Goal: Task Accomplishment & Management: Use online tool/utility

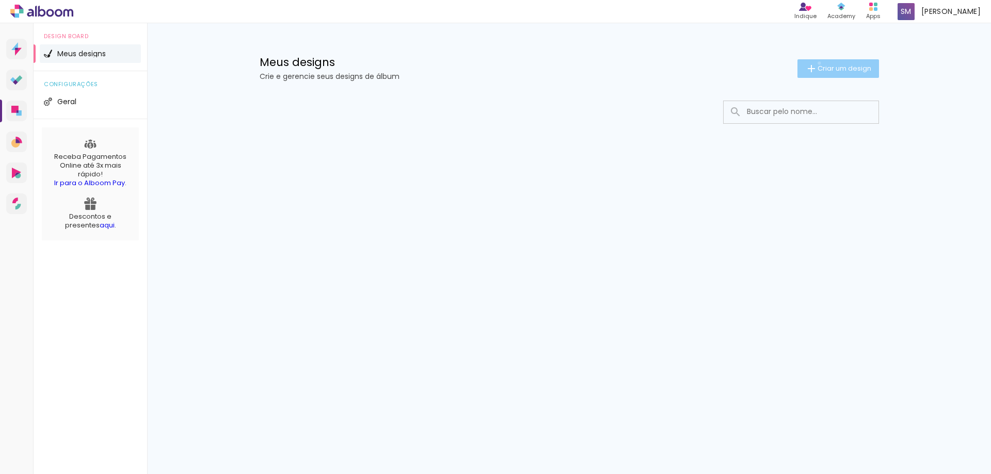
click at [817, 63] on paper-button "Criar um design" at bounding box center [839, 68] width 82 height 19
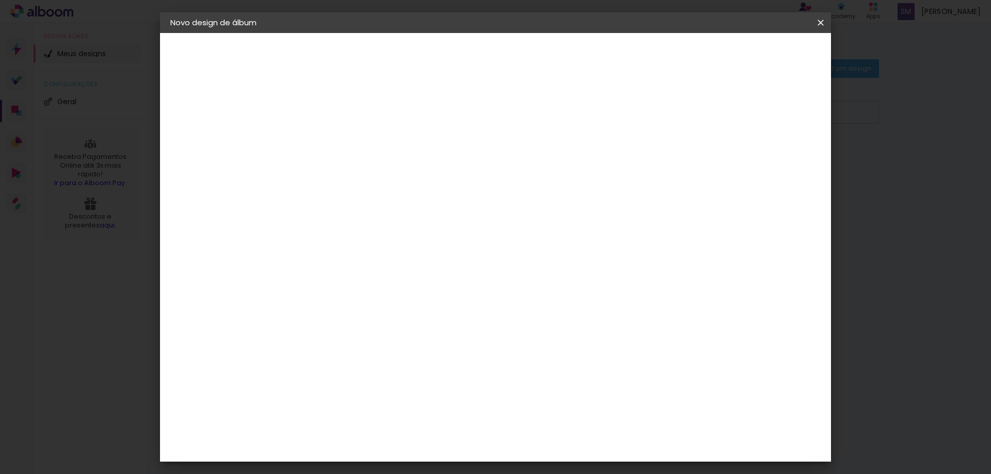
click at [819, 19] on iron-icon at bounding box center [821, 23] width 12 height 10
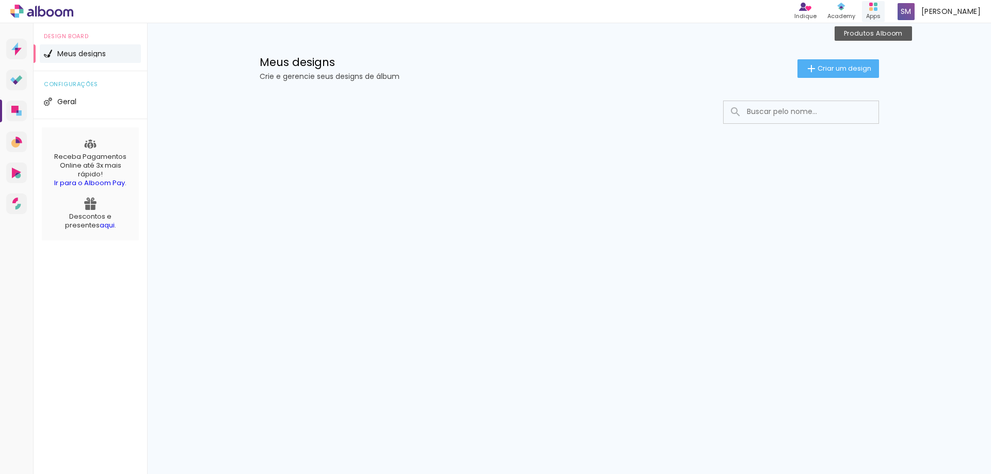
click at [881, 12] on div "Apps" at bounding box center [873, 16] width 14 height 9
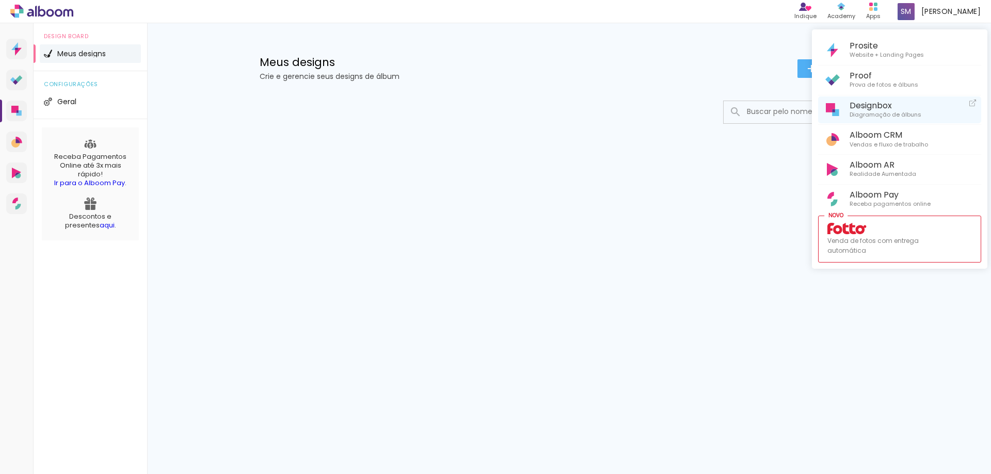
click at [937, 106] on link "Designbox Diagramação de álbuns" at bounding box center [899, 110] width 163 height 27
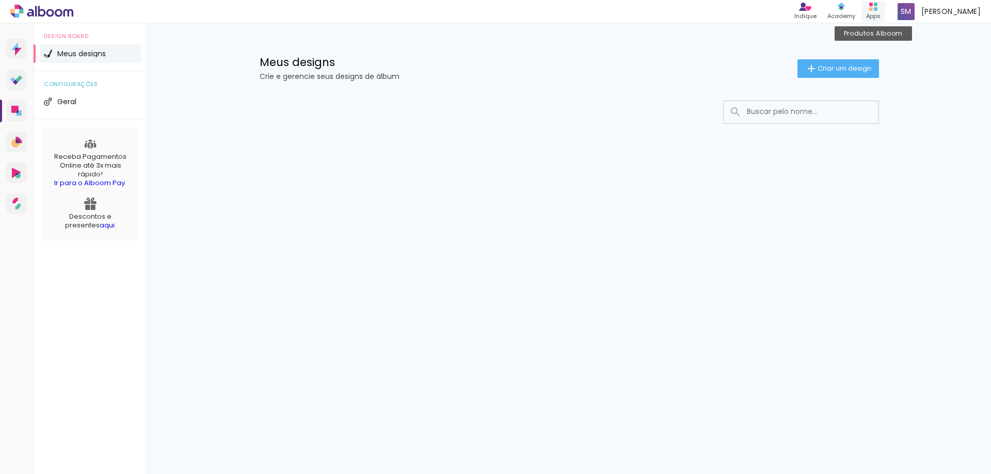
click at [881, 14] on div "Apps" at bounding box center [873, 16] width 14 height 9
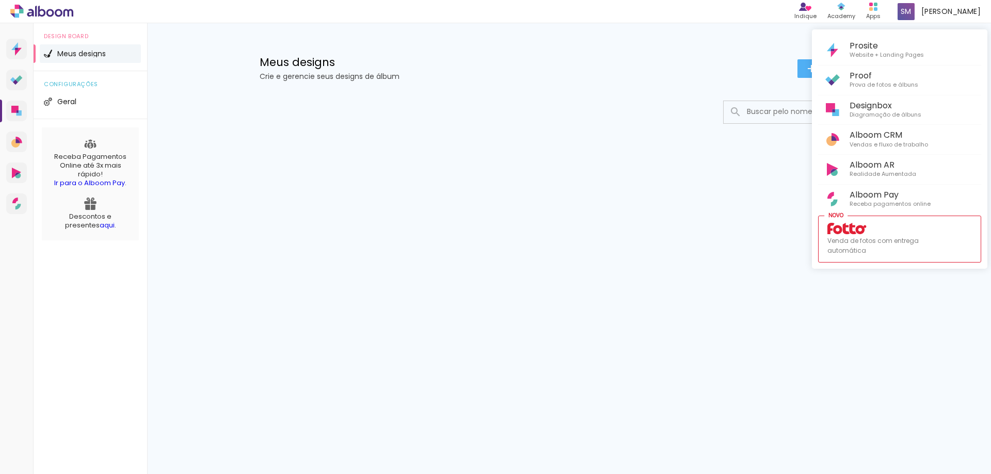
click at [626, 97] on div at bounding box center [495, 237] width 991 height 474
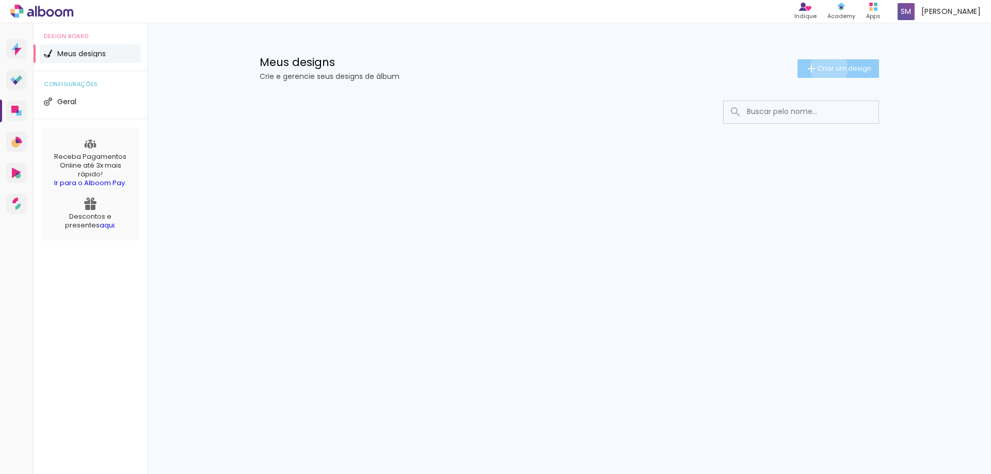
click at [827, 68] on span "Criar um design" at bounding box center [845, 68] width 54 height 7
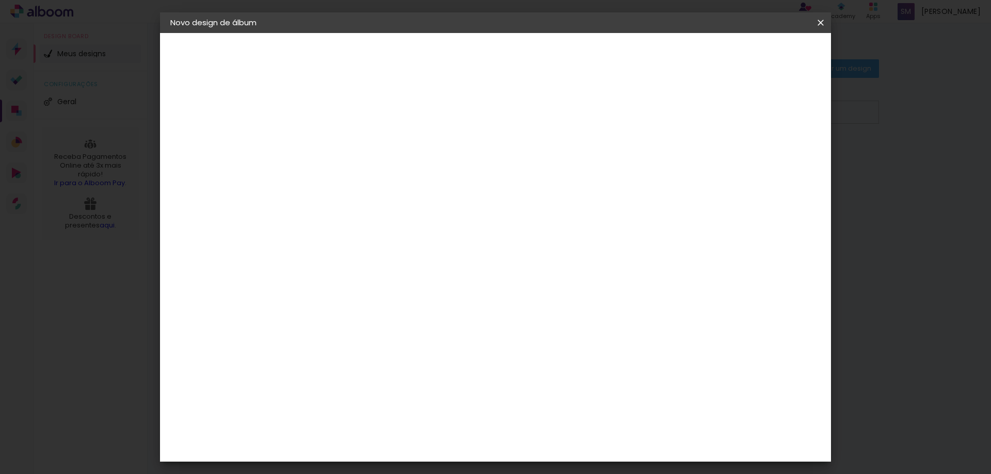
click at [339, 137] on input at bounding box center [339, 139] width 0 height 16
drag, startPoint x: 213, startPoint y: 129, endPoint x: 213, endPoint y: 123, distance: 6.2
click at [213, 128] on iron-pages "Fornecedor Escolhendo fornecedor..." at bounding box center [226, 127] width 113 height 21
click at [215, 110] on div "2. Especificações" at bounding box center [226, 106] width 113 height 12
click at [823, 22] on iron-icon at bounding box center [821, 23] width 12 height 10
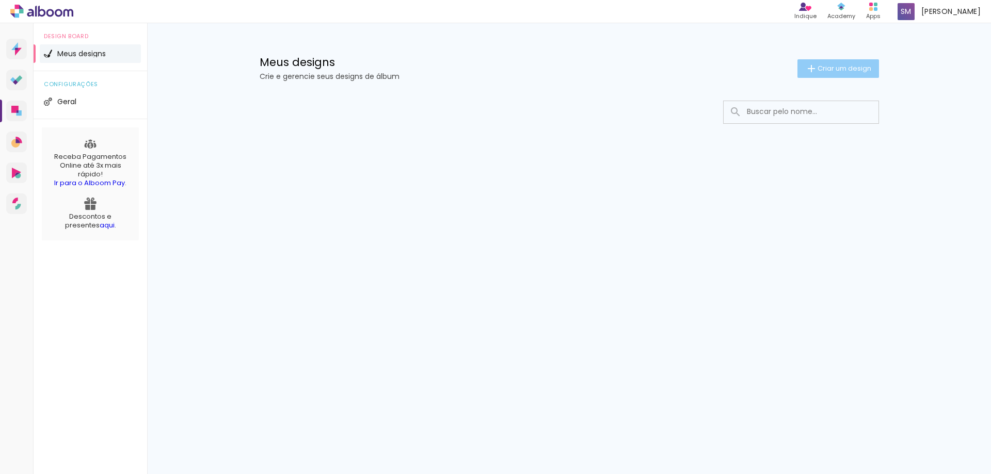
click at [823, 65] on span "Criar um design" at bounding box center [845, 68] width 54 height 7
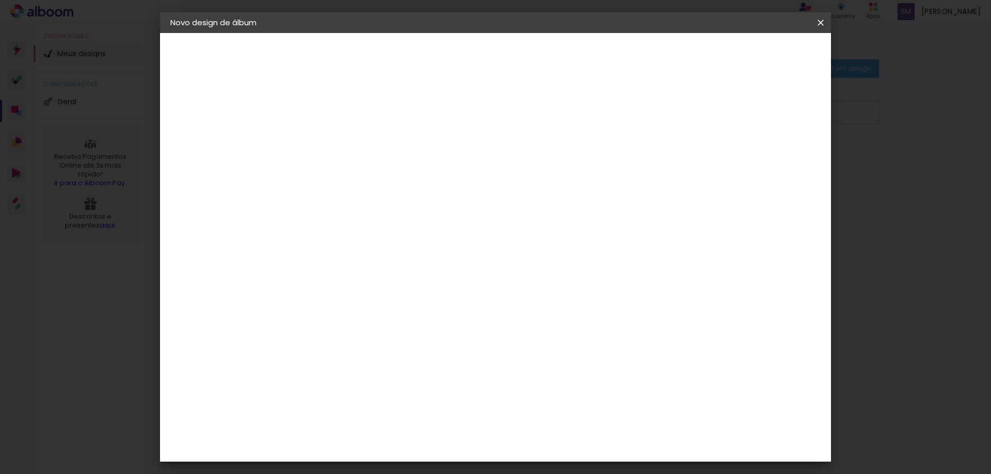
click at [339, 136] on input at bounding box center [339, 139] width 0 height 16
type input "Casamento [PERSON_NAME] e [PERSON_NAME] [DATE]"
type paper-input "Casamento [PERSON_NAME] e [PERSON_NAME] [DATE]"
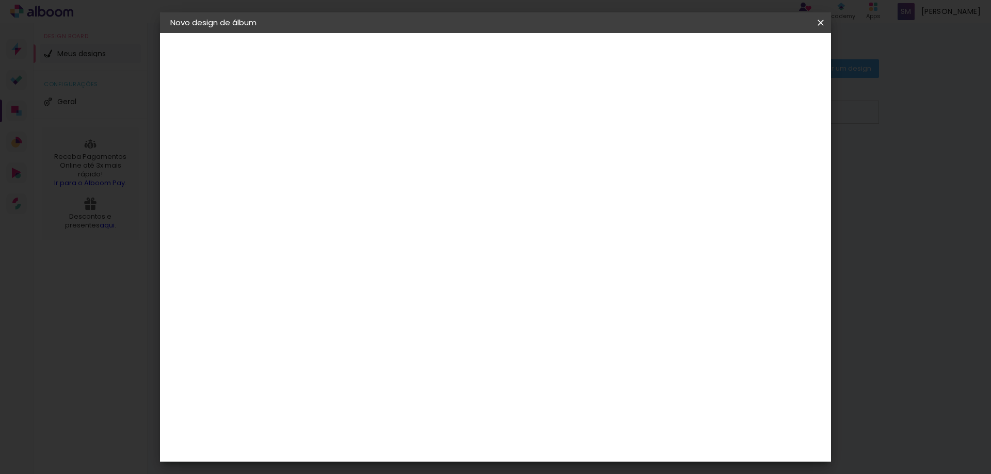
click at [217, 106] on div "2. Especificações" at bounding box center [226, 106] width 113 height 12
click at [199, 64] on div "1. Informações Preenchendo título... Casamento Pollyana e [PERSON_NAME] [DATE] …" at bounding box center [227, 48] width 134 height 31
drag, startPoint x: 204, startPoint y: 182, endPoint x: 209, endPoint y: 178, distance: 6.6
click at [205, 182] on div "3. Revisão" at bounding box center [226, 180] width 113 height 12
click at [445, 58] on paper-button "Avançar" at bounding box center [419, 55] width 51 height 18
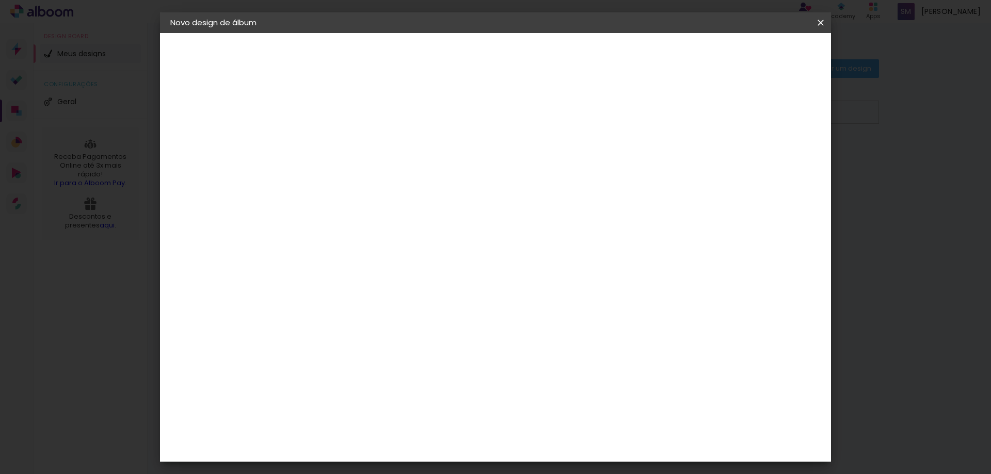
click at [271, 64] on div "1. Informações Preenchendo título... Casamento Pollyana e [PERSON_NAME] [DATE] …" at bounding box center [227, 48] width 134 height 31
click at [418, 193] on input at bounding box center [365, 196] width 104 height 13
type input "e"
click at [409, 166] on input "[GEOGRAPHIC_DATA]" at bounding box center [361, 164] width 96 height 13
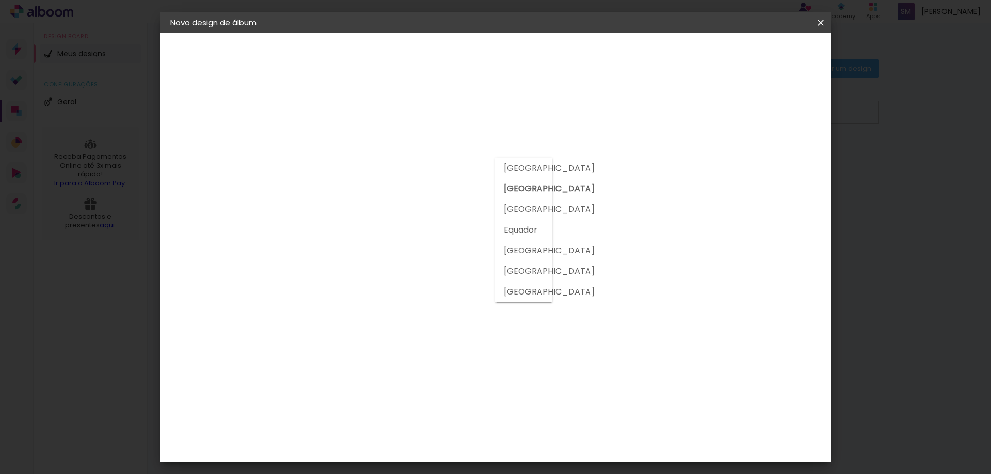
click at [259, 64] on div "1. Informações Preenchendo título... Casamento Pollyana e [PERSON_NAME] [DATE] …" at bounding box center [227, 48] width 134 height 31
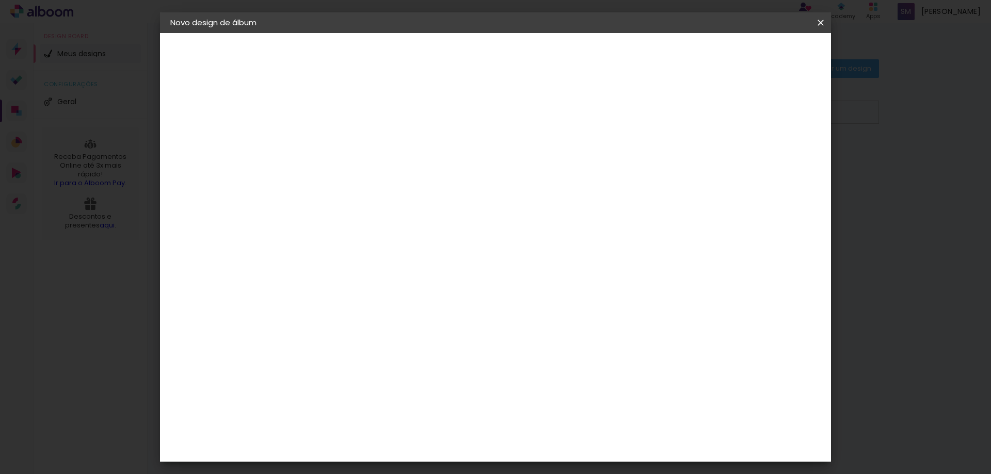
click at [219, 104] on div "2. Especificações" at bounding box center [226, 106] width 113 height 12
click at [533, 164] on paper-item "Tamanho Livre" at bounding box center [483, 157] width 99 height 23
click at [533, 166] on paper-item "Tamanho Livre" at bounding box center [483, 157] width 99 height 23
click at [0, 0] on slot "Avançar" at bounding box center [0, 0] width 0 height 0
click at [332, 116] on input "2" at bounding box center [332, 118] width 36 height 13
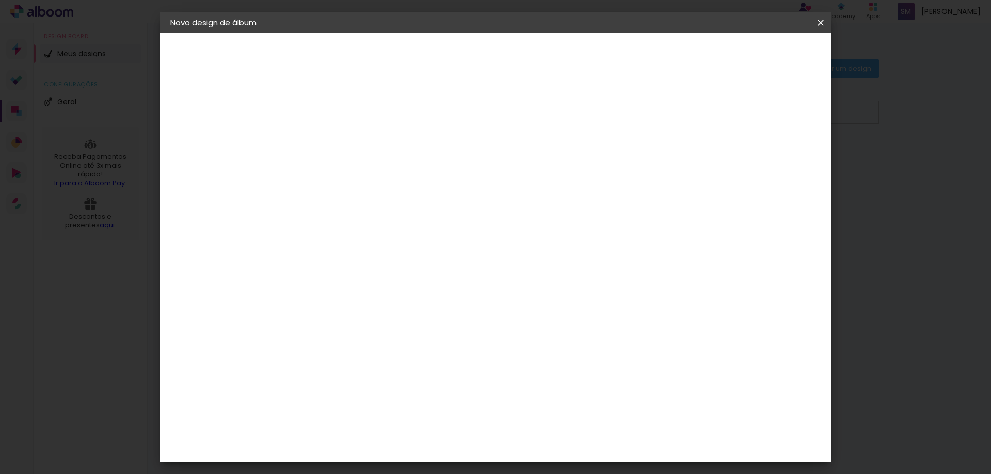
click at [487, 123] on div "mm Mostrar sangria" at bounding box center [538, 82] width 488 height 98
click at [323, 117] on input "2" at bounding box center [332, 118] width 36 height 13
type input "1"
type input "2"
click at [705, 119] on div at bounding box center [700, 118] width 9 height 9
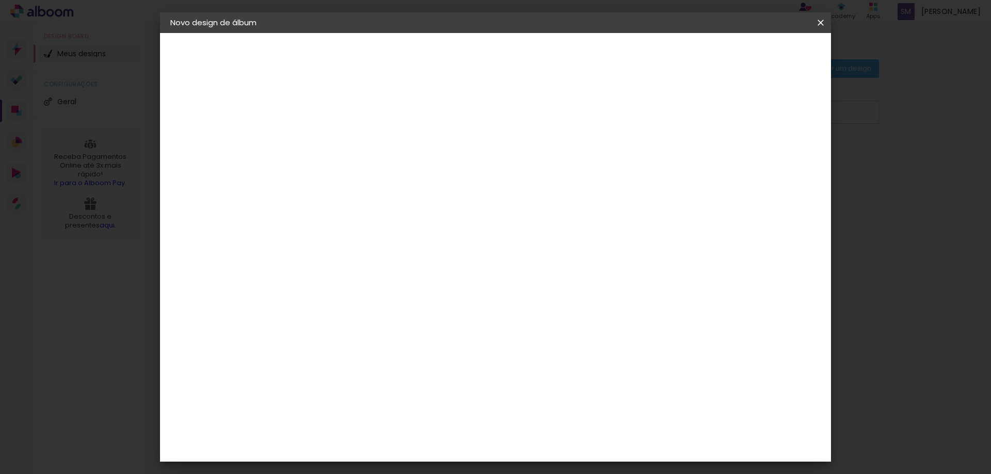
type paper-checkbox "on"
click at [705, 119] on div at bounding box center [700, 118] width 9 height 9
type input "6"
type paper-input "6"
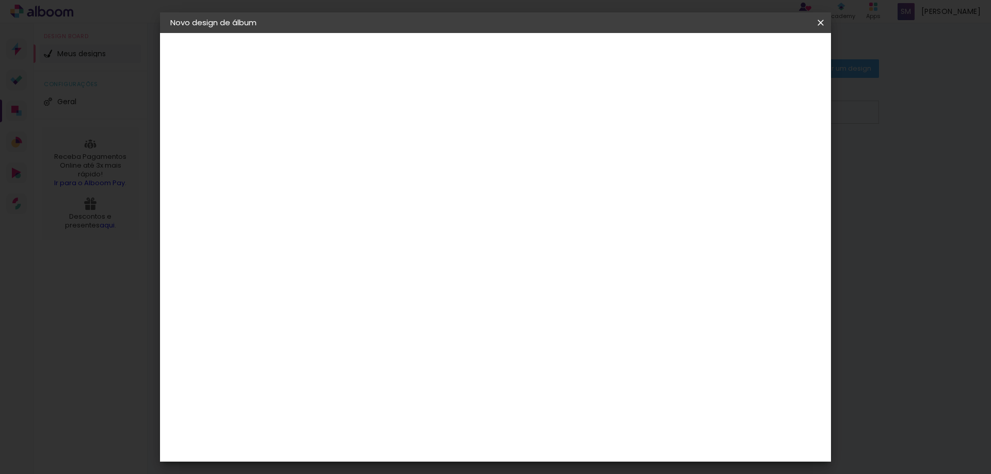
click at [774, 153] on input "6" at bounding box center [766, 155] width 19 height 15
type input "7"
type paper-input "7"
click at [774, 153] on input "7" at bounding box center [765, 155] width 19 height 15
click at [774, 153] on div "mm" at bounding box center [781, 155] width 15 height 15
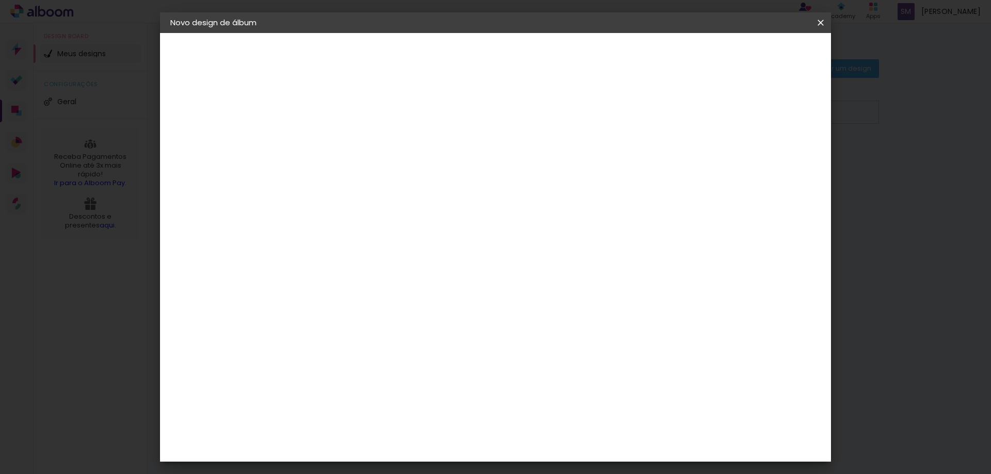
click at [736, 170] on div "30 cm cm cm mm A maioria das encadernadoras sugere 5mm de sangria." at bounding box center [538, 172] width 488 height 83
type input "8"
type paper-input "8"
click at [770, 150] on input "8" at bounding box center [763, 155] width 19 height 15
type input "9"
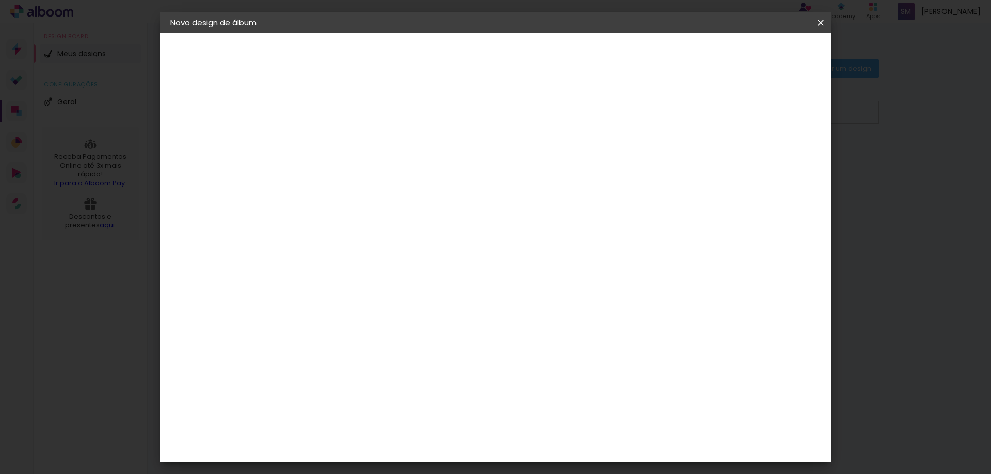
type paper-input "9"
click at [770, 150] on input "9" at bounding box center [762, 155] width 19 height 15
type input "10"
type paper-input "10"
click at [767, 153] on input "10" at bounding box center [761, 155] width 19 height 15
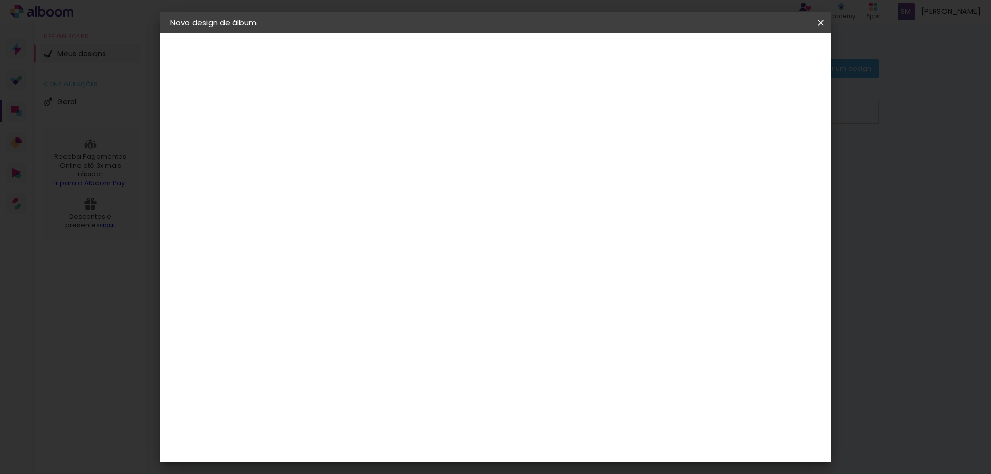
click at [658, 134] on div "30 cm cm cm mm A maioria das encadernadoras sugere 5mm de sangria." at bounding box center [538, 172] width 488 height 83
drag, startPoint x: 196, startPoint y: 156, endPoint x: 202, endPoint y: 152, distance: 7.2
click at [197, 155] on div "3. Revisão" at bounding box center [226, 157] width 113 height 12
click at [224, 133] on paper-button "Tamanho livre" at bounding box center [226, 127] width 113 height 21
click at [235, 110] on div "2. Especificações Fornecedor Escolhendo fornecedor... Modelo Escolhendo modelo.…" at bounding box center [226, 130] width 113 height 61
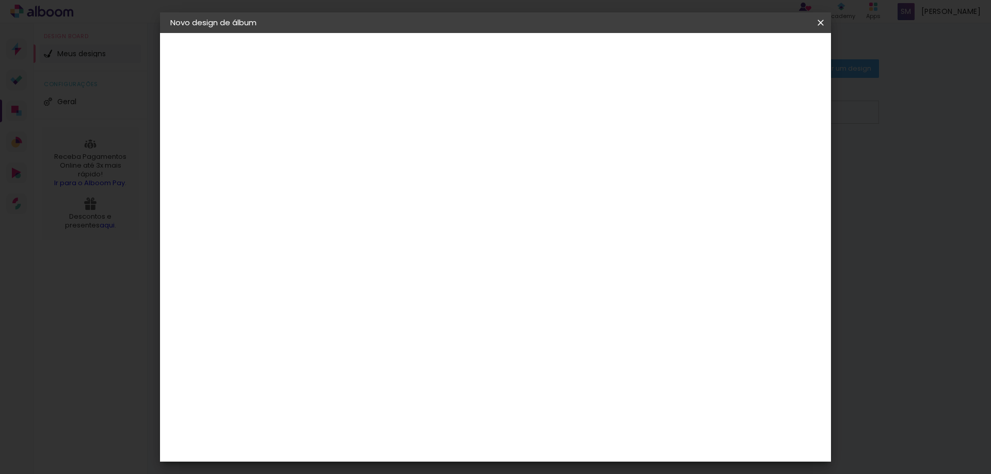
click at [0, 0] on slot "Voltar" at bounding box center [0, 0] width 0 height 0
click at [0, 0] on slot "Avançar" at bounding box center [0, 0] width 0 height 0
click at [532, 52] on div "Voltar Avançar" at bounding box center [480, 55] width 103 height 18
click at [533, 156] on paper-item "Tamanho Livre" at bounding box center [483, 157] width 99 height 23
click at [0, 0] on slot "Avançar" at bounding box center [0, 0] width 0 height 0
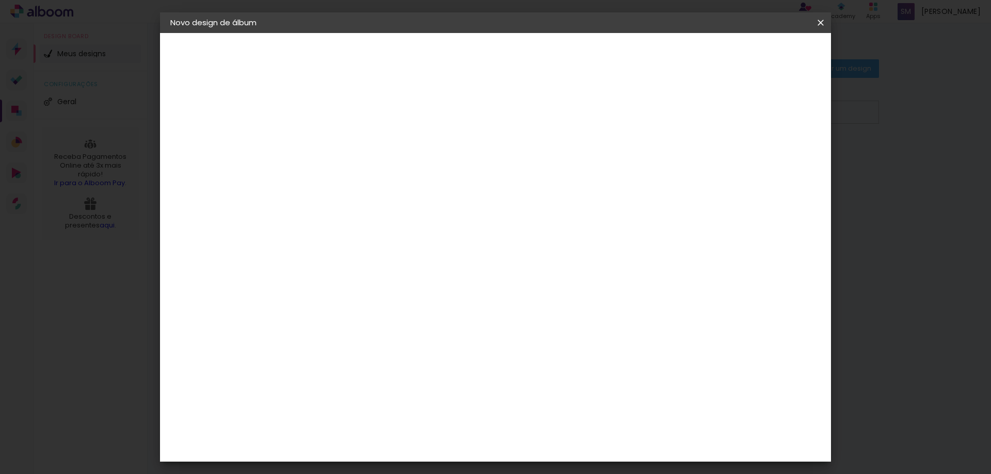
type input "9"
type paper-input "9"
click at [763, 162] on input "9" at bounding box center [762, 155] width 19 height 15
type input "8"
type paper-input "8"
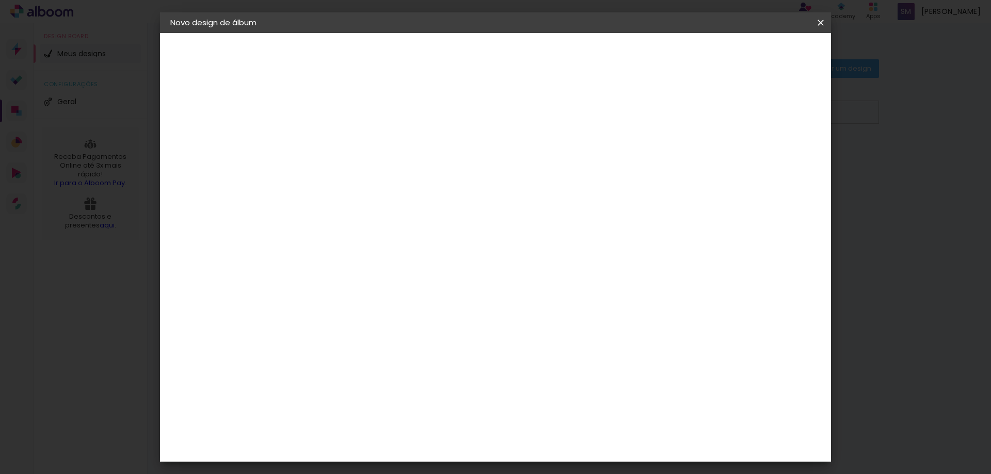
click at [763, 161] on input "8" at bounding box center [762, 155] width 19 height 15
click at [756, 56] on span "Iniciar design" at bounding box center [732, 54] width 47 height 7
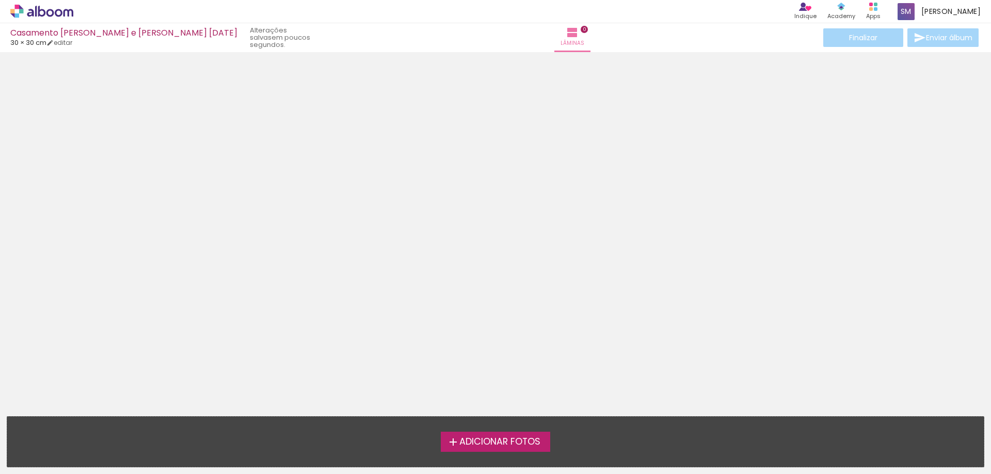
click at [510, 438] on span "Adicionar Fotos" at bounding box center [499, 442] width 81 height 9
click at [0, 0] on input "file" at bounding box center [0, 0] width 0 height 0
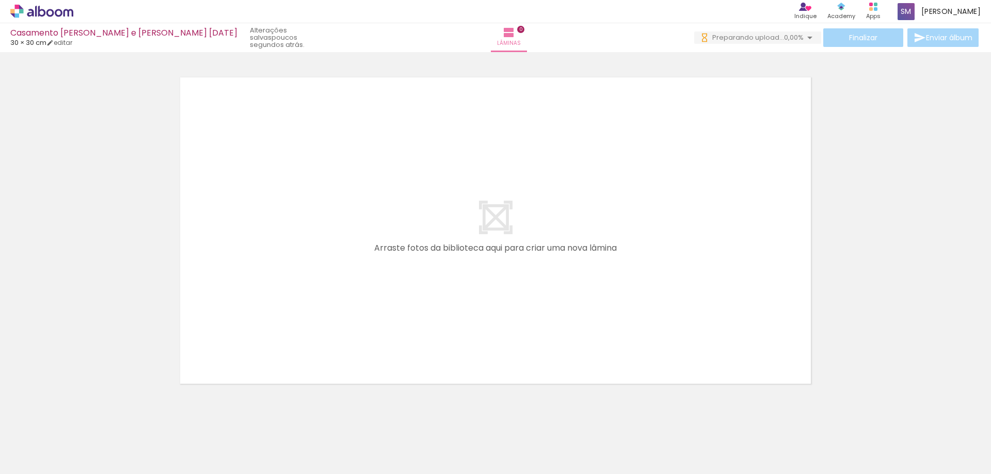
click at [45, 464] on span "Adicionar Fotos" at bounding box center [36, 460] width 31 height 11
click at [0, 0] on input "file" at bounding box center [0, 0] width 0 height 0
click at [115, 438] on div at bounding box center [103, 439] width 51 height 34
drag, startPoint x: 331, startPoint y: 442, endPoint x: 156, endPoint y: 450, distance: 175.7
click at [85, 450] on iron-horizontal-list at bounding box center [74, 442] width 21 height 65
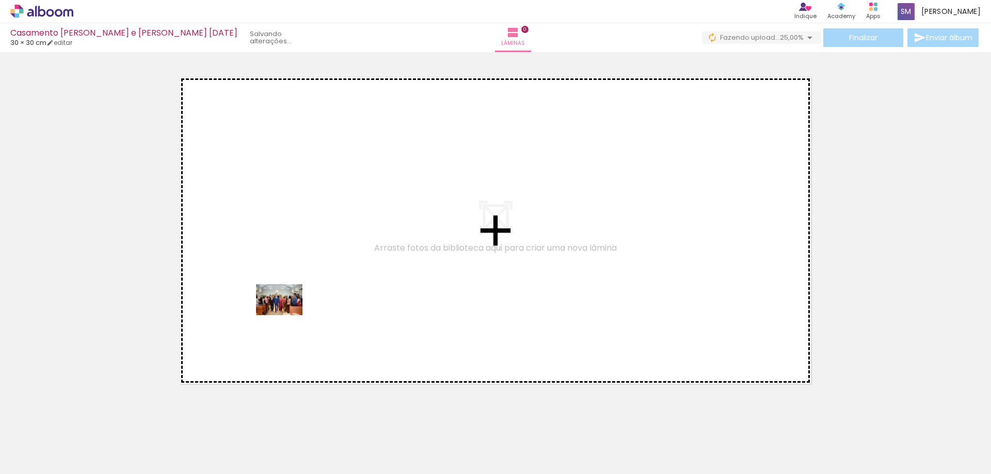
drag, startPoint x: 116, startPoint y: 449, endPoint x: 287, endPoint y: 315, distance: 217.0
click at [287, 315] on quentale-workspace at bounding box center [495, 237] width 991 height 474
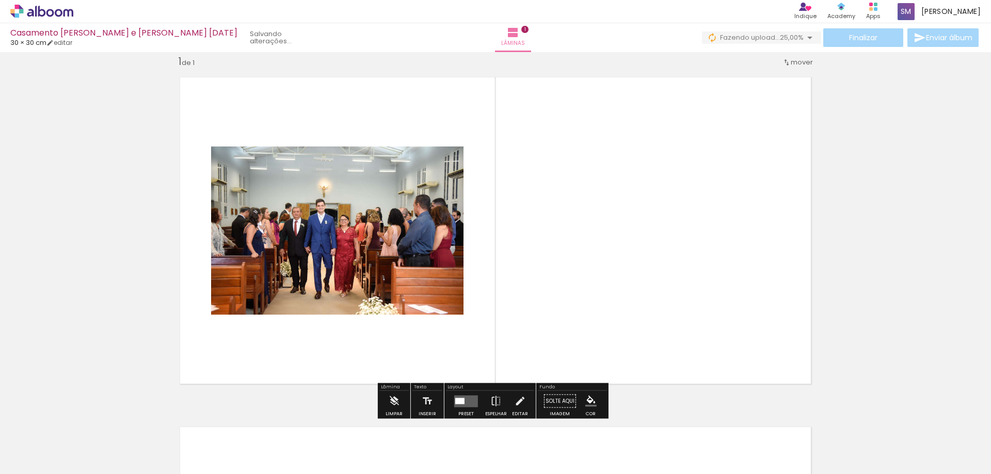
scroll to position [13, 0]
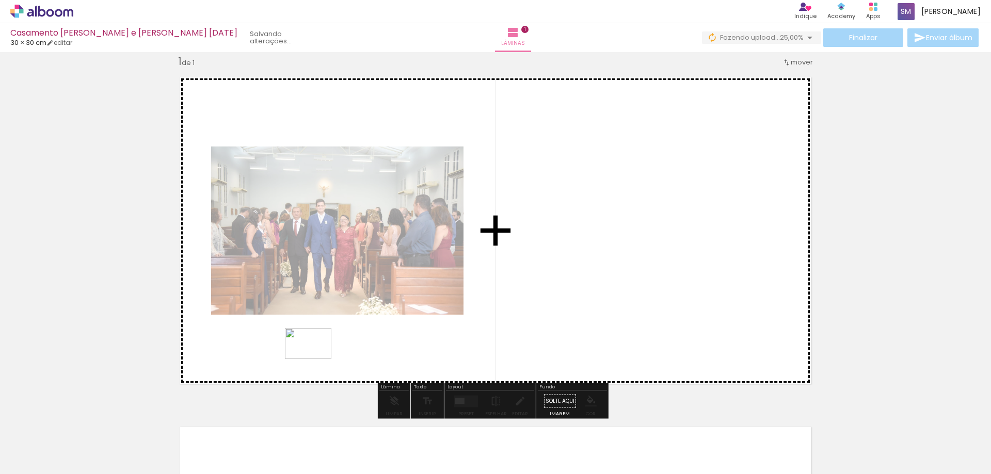
drag, startPoint x: 166, startPoint y: 439, endPoint x: 327, endPoint y: 365, distance: 177.2
click at [342, 346] on quentale-workspace at bounding box center [495, 237] width 991 height 474
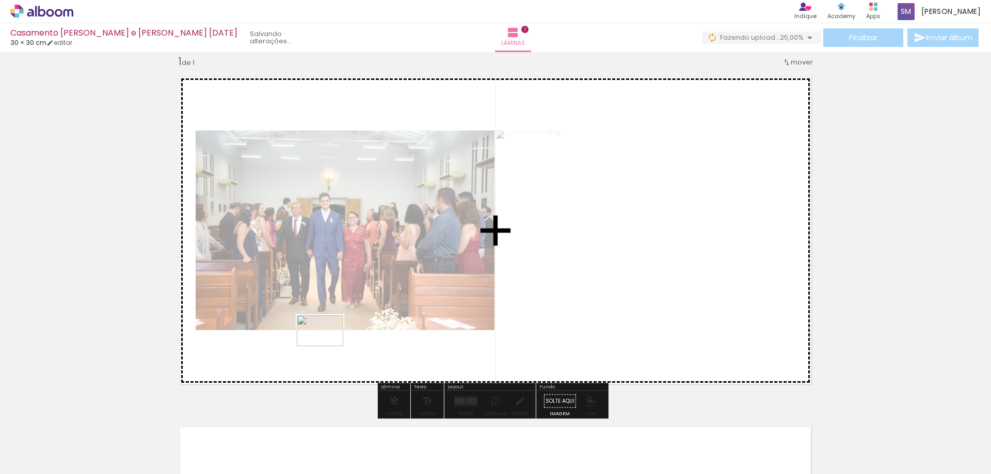
drag, startPoint x: 220, startPoint y: 442, endPoint x: 328, endPoint y: 346, distance: 143.7
click at [328, 346] on quentale-workspace at bounding box center [495, 237] width 991 height 474
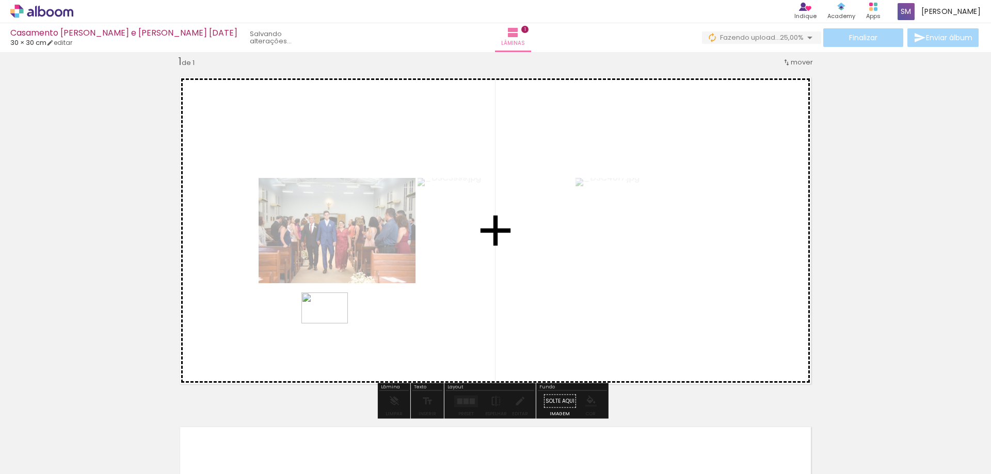
drag, startPoint x: 264, startPoint y: 443, endPoint x: 335, endPoint y: 318, distance: 143.6
click at [335, 318] on quentale-workspace at bounding box center [495, 237] width 991 height 474
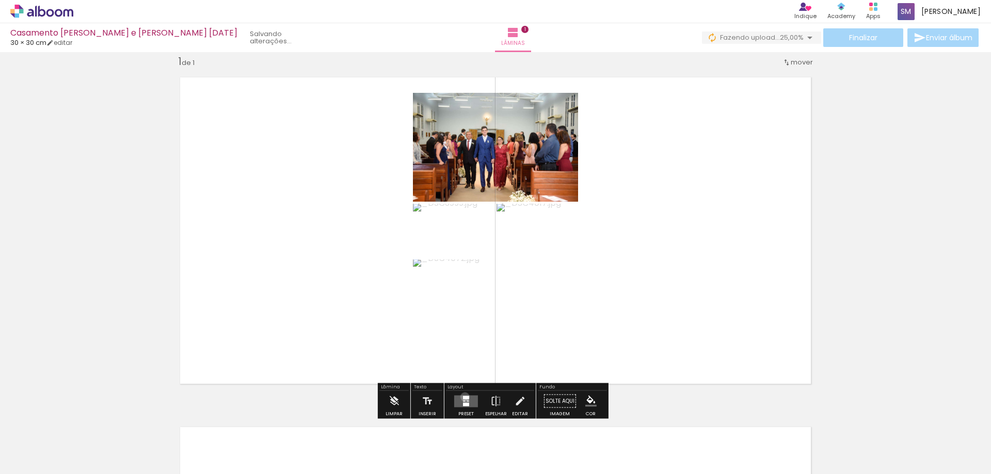
click at [463, 397] on div at bounding box center [466, 398] width 6 height 4
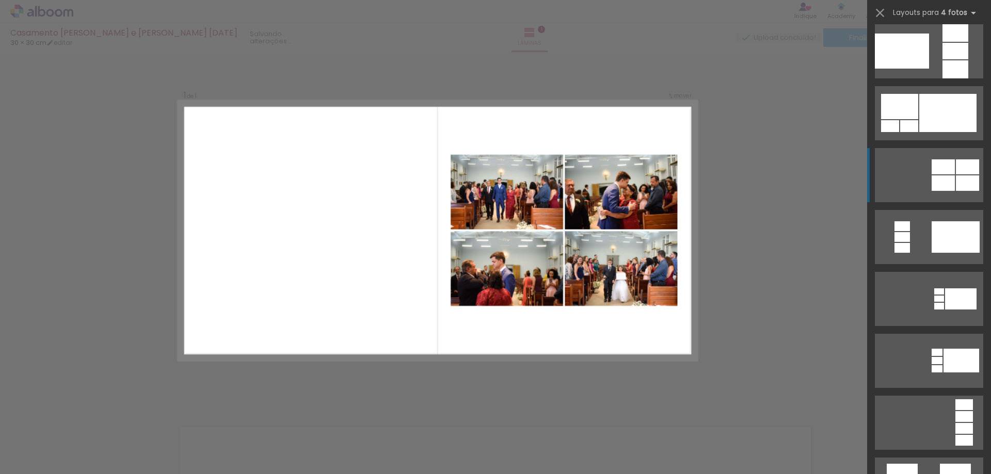
scroll to position [0, 0]
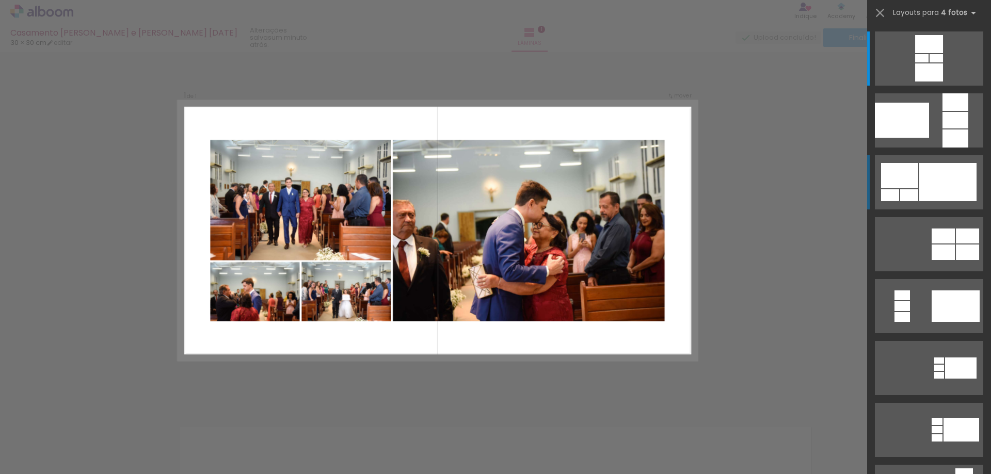
click at [921, 182] on div at bounding box center [947, 182] width 57 height 38
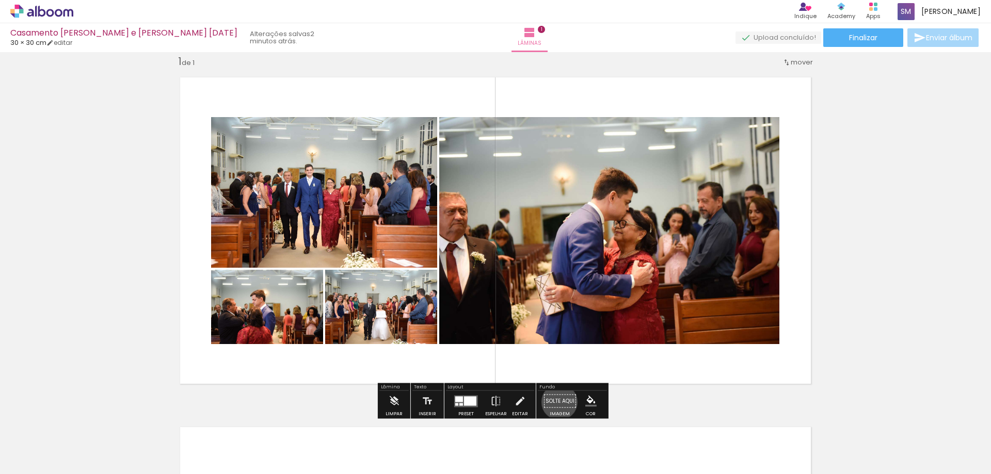
click at [556, 402] on paper-button "Solte aqui Imagem" at bounding box center [559, 404] width 37 height 26
drag, startPoint x: 561, startPoint y: 399, endPoint x: 560, endPoint y: 417, distance: 17.6
click at [560, 415] on quentale-workspace at bounding box center [495, 237] width 991 height 474
click at [85, 437] on iron-horizontal-list at bounding box center [74, 442] width 21 height 65
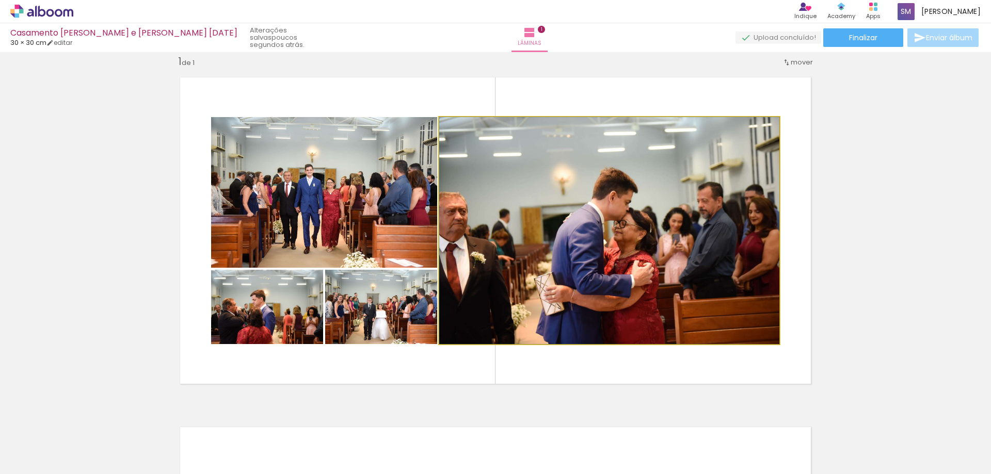
click at [542, 260] on quentale-photo at bounding box center [609, 230] width 340 height 227
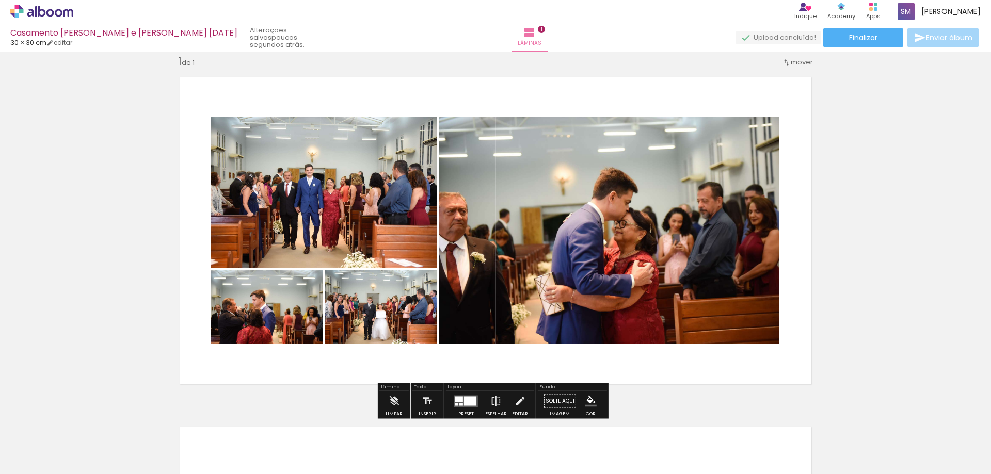
click at [586, 230] on quentale-photo at bounding box center [609, 230] width 340 height 227
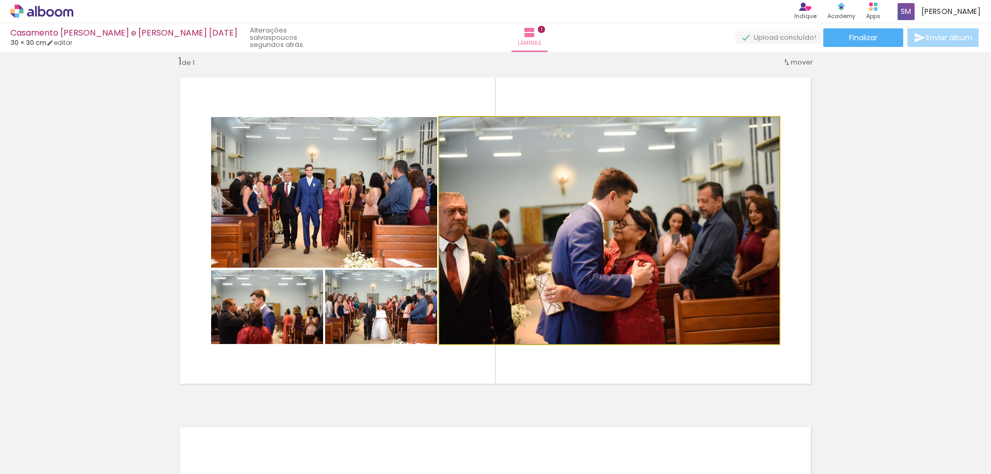
click at [727, 130] on quentale-photo at bounding box center [609, 230] width 340 height 227
click at [460, 126] on div at bounding box center [463, 127] width 9 height 9
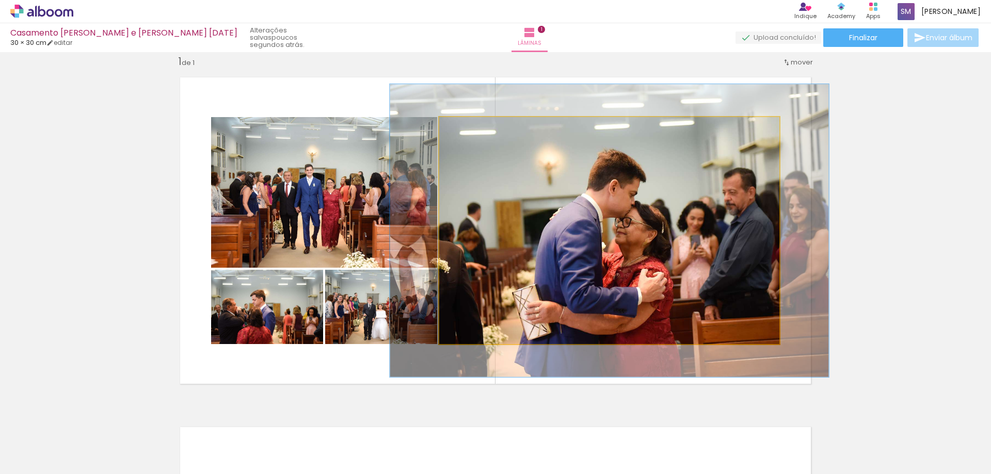
drag, startPoint x: 463, startPoint y: 128, endPoint x: 473, endPoint y: 130, distance: 10.5
click at [473, 130] on div at bounding box center [474, 128] width 17 height 17
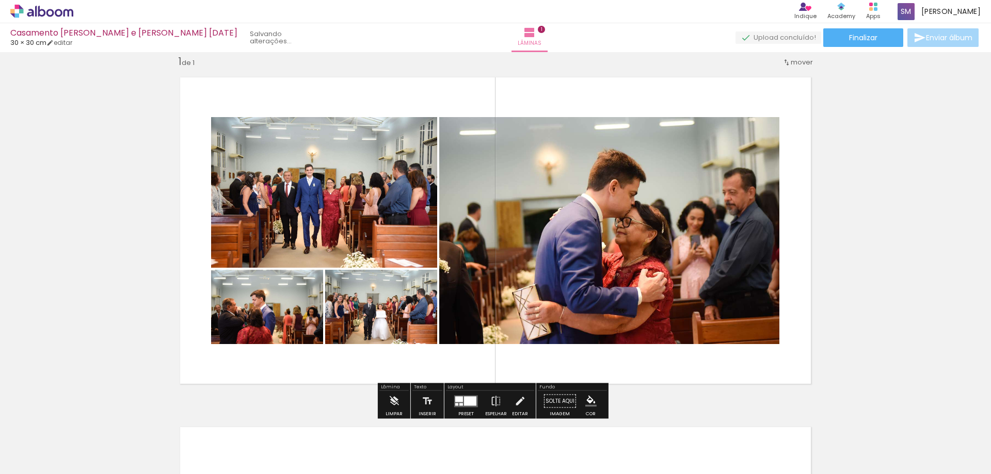
click at [880, 152] on div "Inserir lâmina 1 de 1" at bounding box center [495, 392] width 991 height 700
click at [636, 211] on quentale-photo at bounding box center [609, 230] width 340 height 227
drag, startPoint x: 149, startPoint y: 193, endPoint x: 337, endPoint y: 281, distance: 206.9
click at [337, 281] on div "Inserir lâmina 1 de 1" at bounding box center [495, 392] width 991 height 700
click at [426, 295] on paper-item at bounding box center [430, 297] width 19 height 7
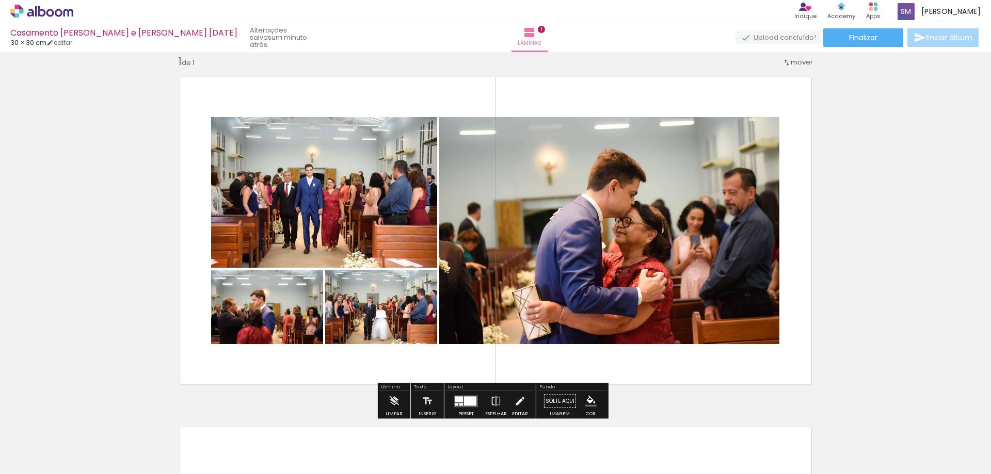
click at [428, 296] on paper-item at bounding box center [430, 297] width 19 height 7
click at [428, 283] on div at bounding box center [430, 281] width 12 height 10
click at [427, 281] on div at bounding box center [430, 281] width 12 height 10
click at [425, 297] on span at bounding box center [430, 298] width 10 height 2
click at [421, 329] on paper-item at bounding box center [430, 326] width 19 height 7
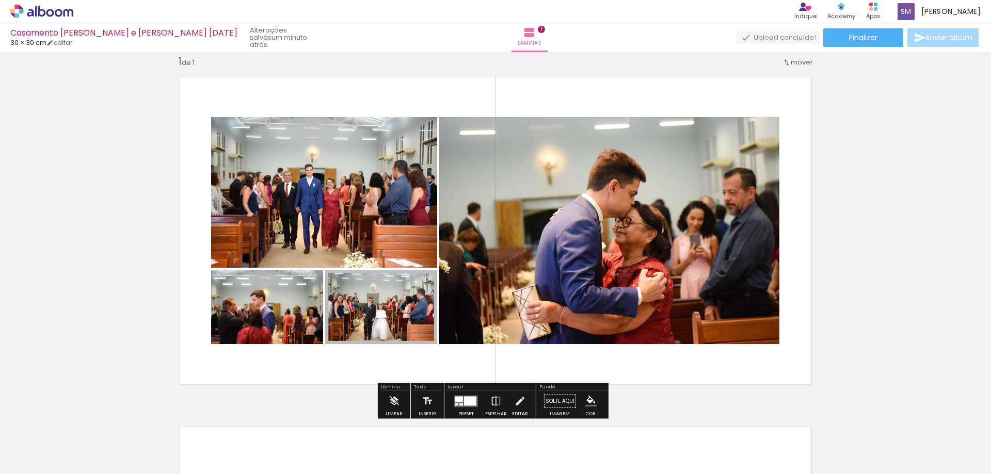
click at [428, 295] on paper-item at bounding box center [430, 297] width 19 height 7
click at [424, 307] on paper-item at bounding box center [430, 304] width 19 height 7
click at [428, 313] on paper-item at bounding box center [430, 312] width 19 height 7
click at [428, 319] on paper-item at bounding box center [430, 319] width 19 height 7
click at [429, 297] on span at bounding box center [430, 298] width 10 height 2
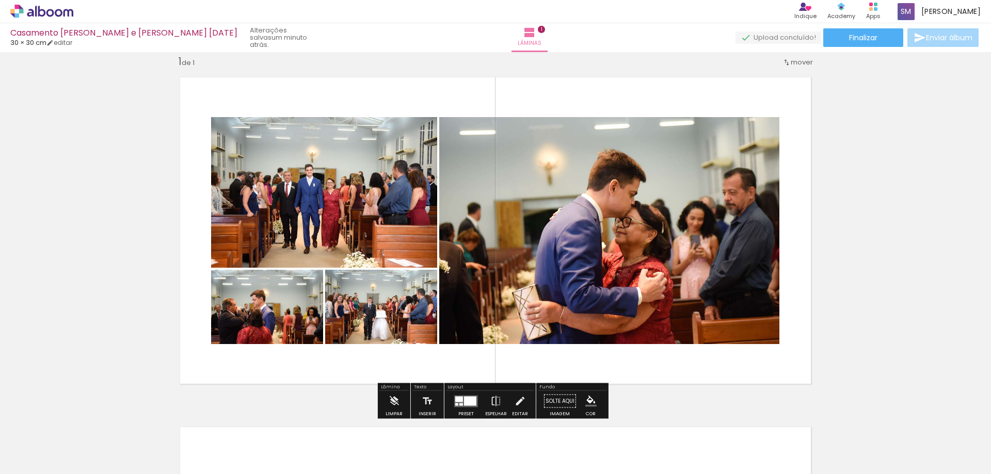
click at [428, 314] on paper-item at bounding box center [430, 312] width 19 height 7
click at [428, 326] on paper-item at bounding box center [430, 326] width 19 height 7
click at [426, 336] on paper-item at bounding box center [430, 333] width 19 height 7
click at [425, 344] on iron-icon "color picker" at bounding box center [431, 347] width 12 height 10
click at [424, 290] on quentale-photo at bounding box center [381, 307] width 112 height 74
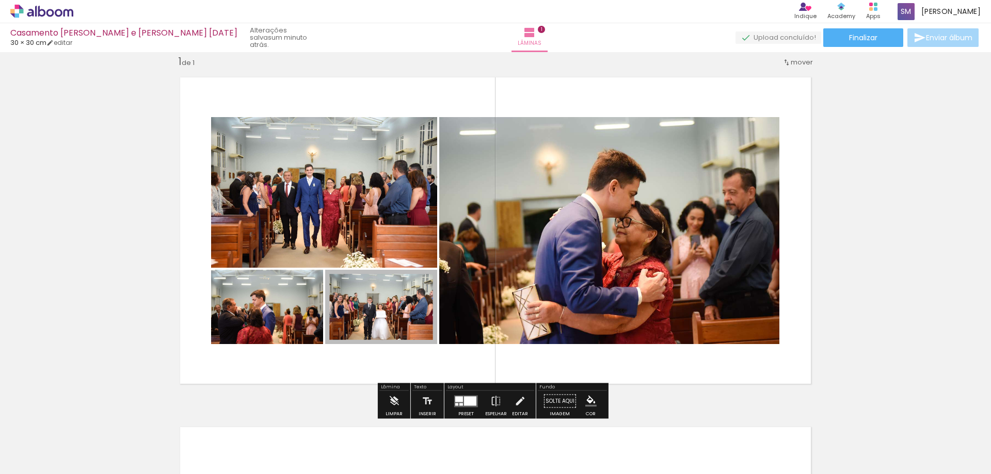
click at [428, 284] on div at bounding box center [430, 281] width 12 height 10
click at [427, 295] on paper-item at bounding box center [430, 297] width 19 height 7
click at [388, 368] on quentale-layouter at bounding box center [495, 231] width 648 height 324
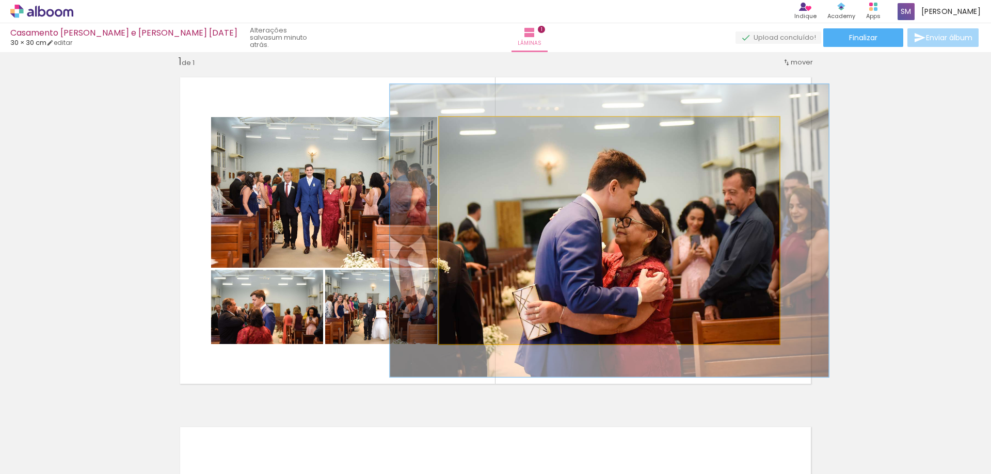
click at [448, 130] on iron-icon at bounding box center [450, 128] width 10 height 10
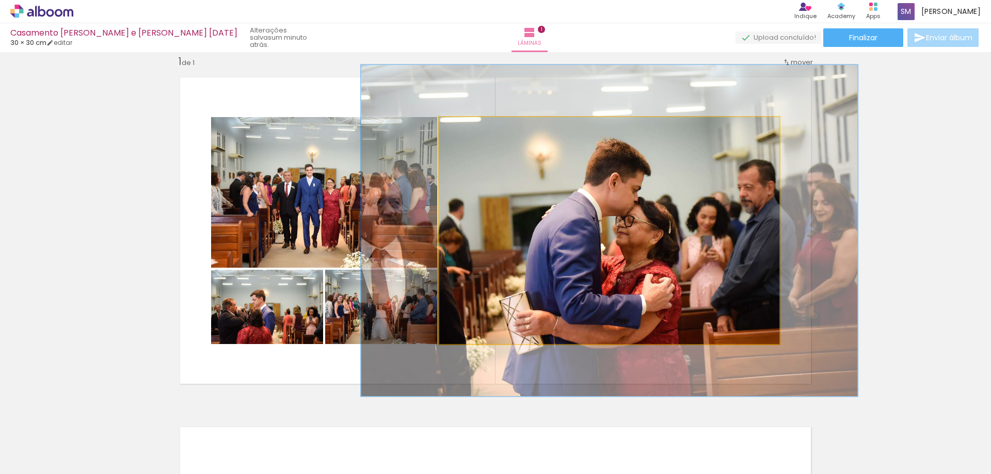
drag, startPoint x: 471, startPoint y: 128, endPoint x: 478, endPoint y: 129, distance: 6.9
click at [478, 129] on div at bounding box center [481, 127] width 9 height 9
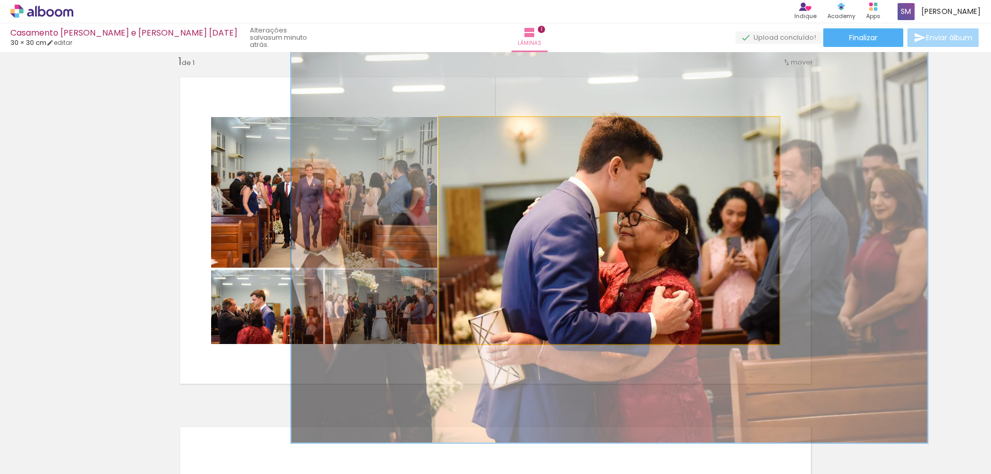
drag, startPoint x: 478, startPoint y: 129, endPoint x: 495, endPoint y: 133, distance: 16.9
click at [495, 133] on div at bounding box center [498, 128] width 17 height 17
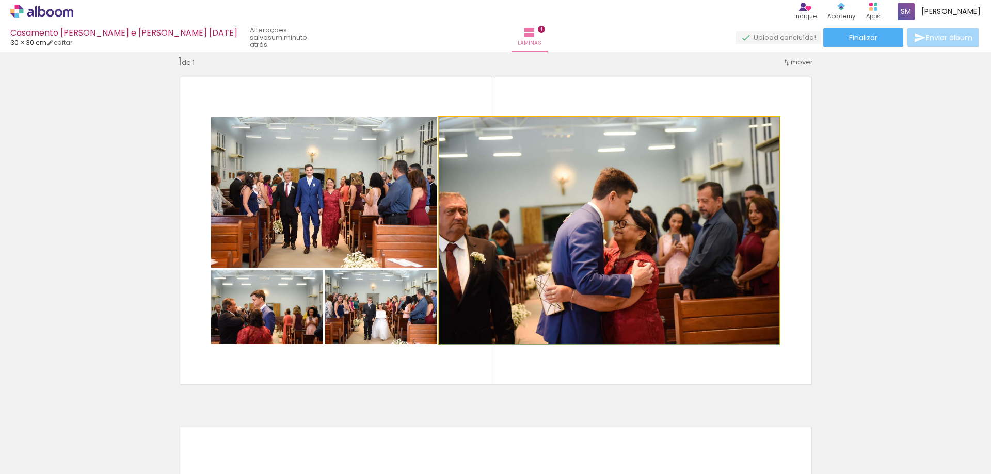
drag, startPoint x: 495, startPoint y: 129, endPoint x: 429, endPoint y: 140, distance: 66.4
type paper-slider "100"
click at [0, 0] on slot at bounding box center [0, 0] width 0 height 0
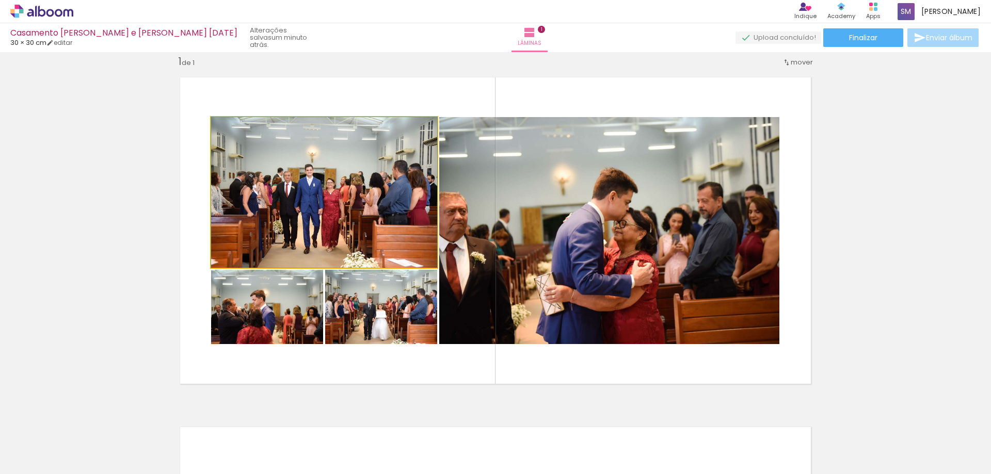
click at [361, 168] on quentale-photo at bounding box center [324, 192] width 226 height 151
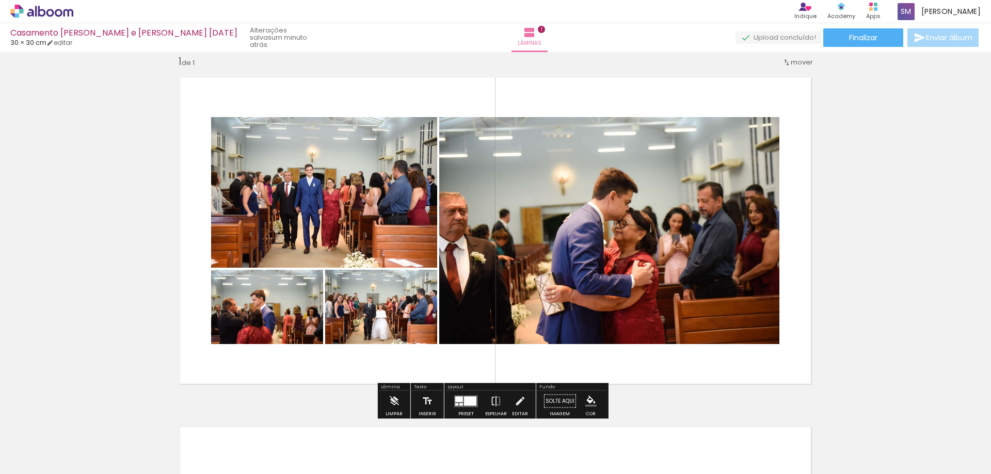
click at [369, 224] on quentale-photo at bounding box center [324, 192] width 226 height 151
click at [511, 404] on paper-button "Editar" at bounding box center [519, 404] width 21 height 26
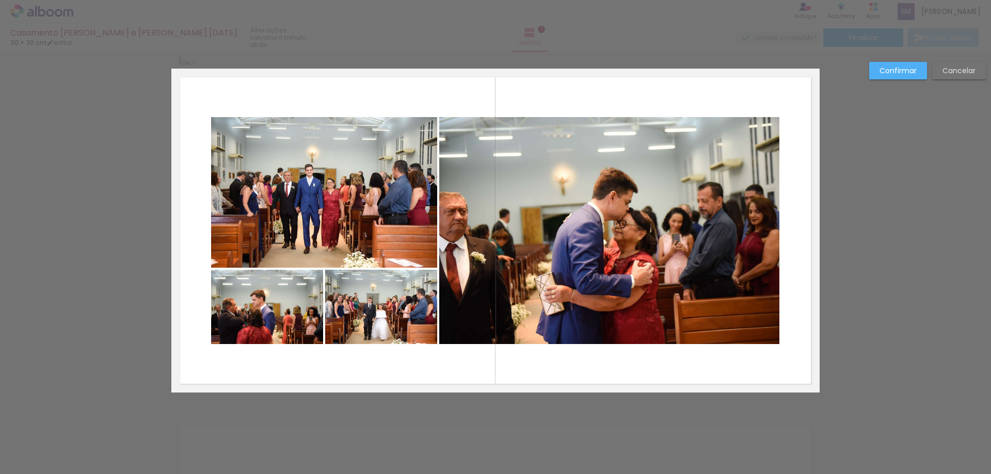
click at [419, 329] on quentale-photo at bounding box center [381, 307] width 112 height 74
click at [317, 367] on quentale-layouter at bounding box center [495, 231] width 648 height 324
drag, startPoint x: 272, startPoint y: 364, endPoint x: 394, endPoint y: 311, distance: 132.9
click at [394, 311] on quentale-layouter at bounding box center [495, 231] width 648 height 324
click at [289, 330] on quentale-photo at bounding box center [267, 307] width 112 height 74
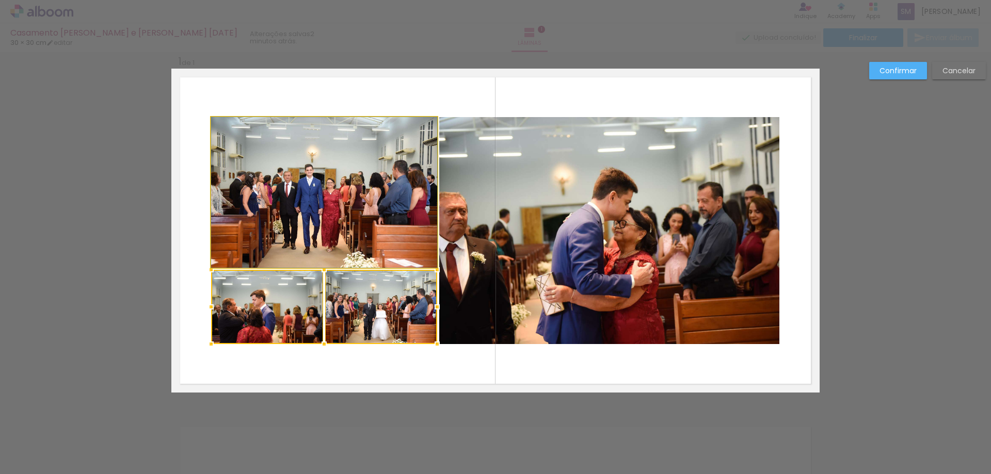
click at [354, 256] on quentale-photo at bounding box center [324, 192] width 226 height 151
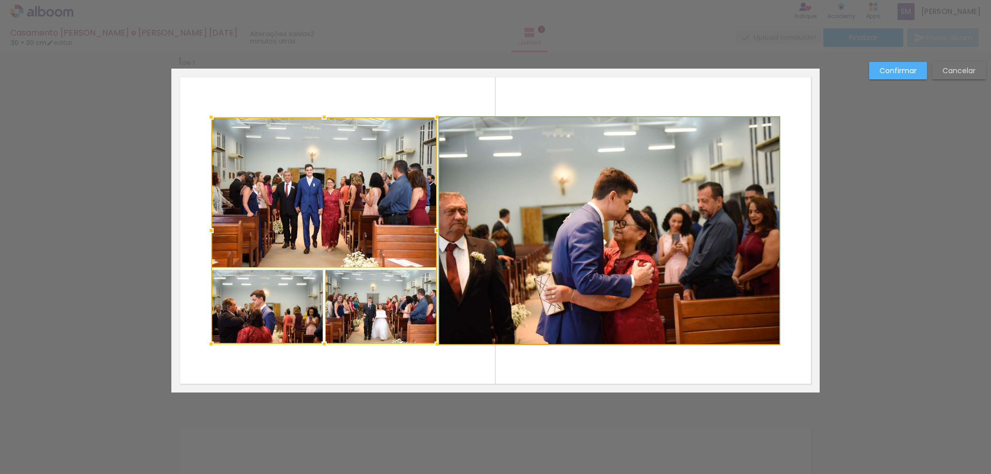
click at [515, 214] on quentale-photo at bounding box center [609, 230] width 340 height 227
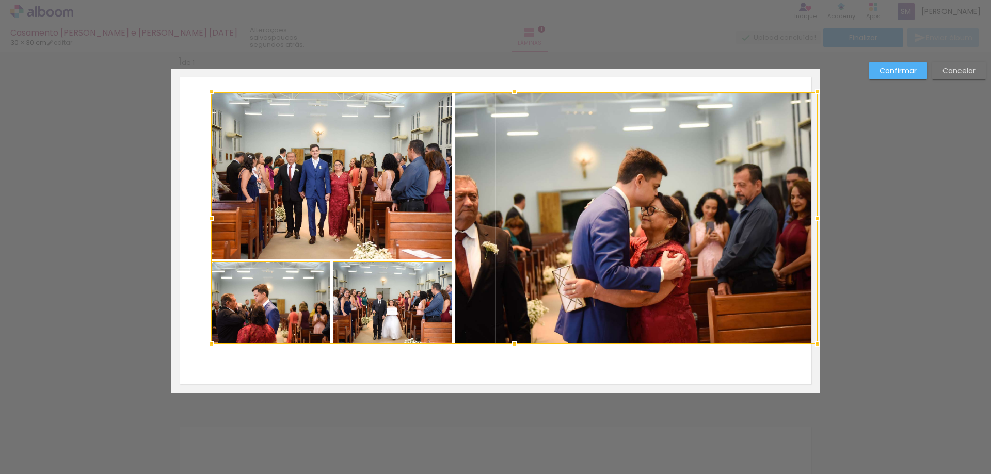
drag, startPoint x: 778, startPoint y: 115, endPoint x: 809, endPoint y: 89, distance: 40.0
click at [809, 89] on div at bounding box center [817, 92] width 21 height 21
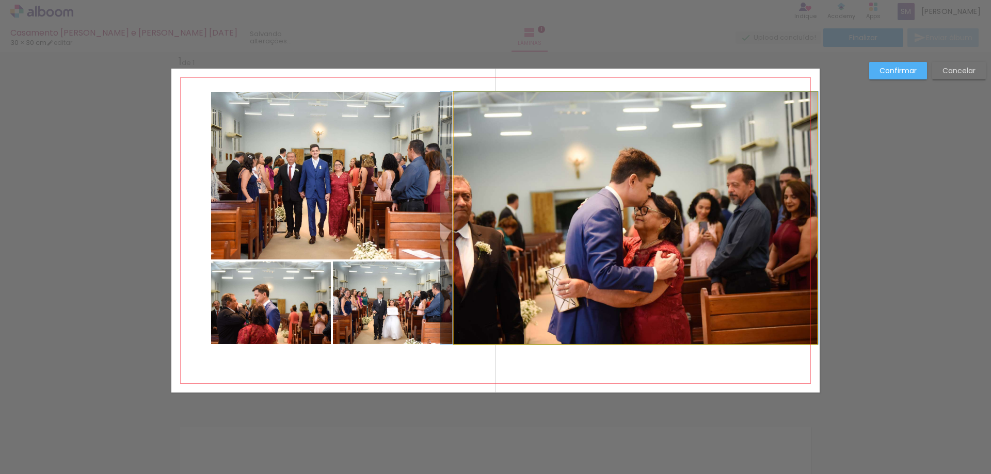
drag, startPoint x: 742, startPoint y: 161, endPoint x: 736, endPoint y: 161, distance: 6.2
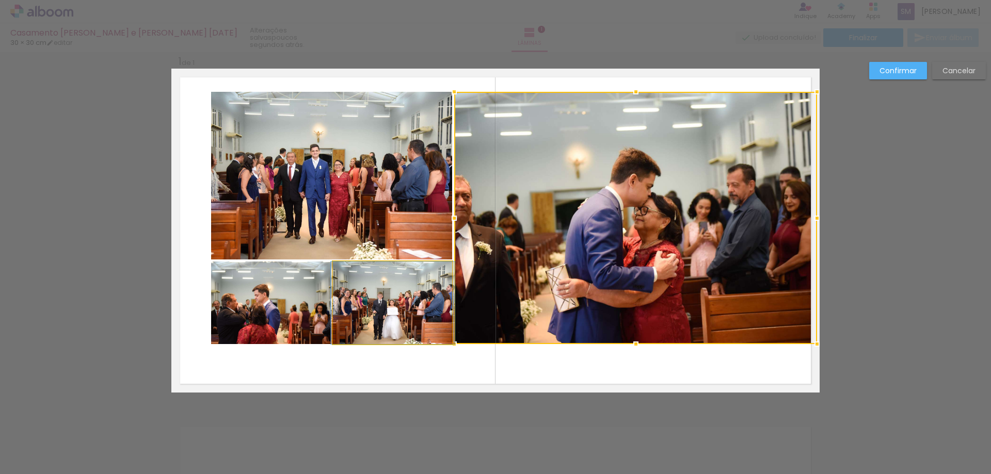
drag, startPoint x: 375, startPoint y: 324, endPoint x: 320, endPoint y: 329, distance: 55.5
click at [373, 324] on quentale-photo at bounding box center [393, 303] width 120 height 83
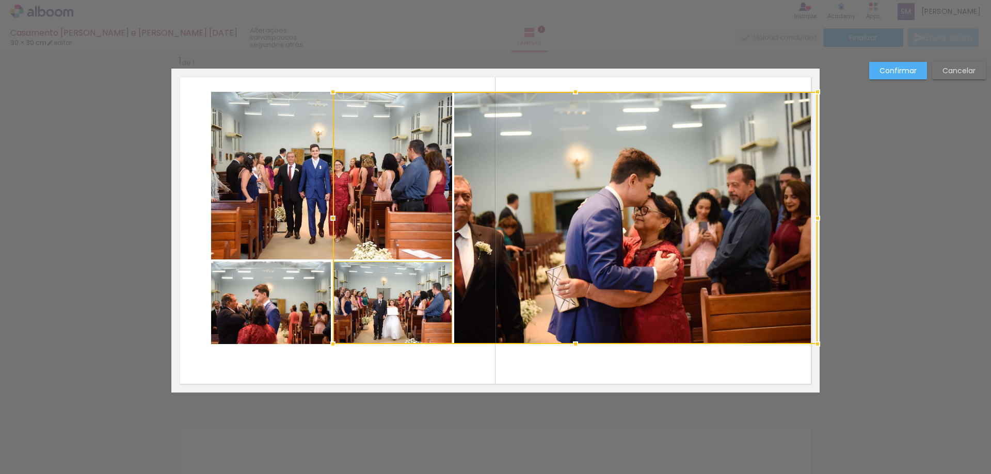
click at [291, 329] on quentale-photo at bounding box center [271, 303] width 120 height 83
click at [332, 227] on div at bounding box center [514, 218] width 607 height 252
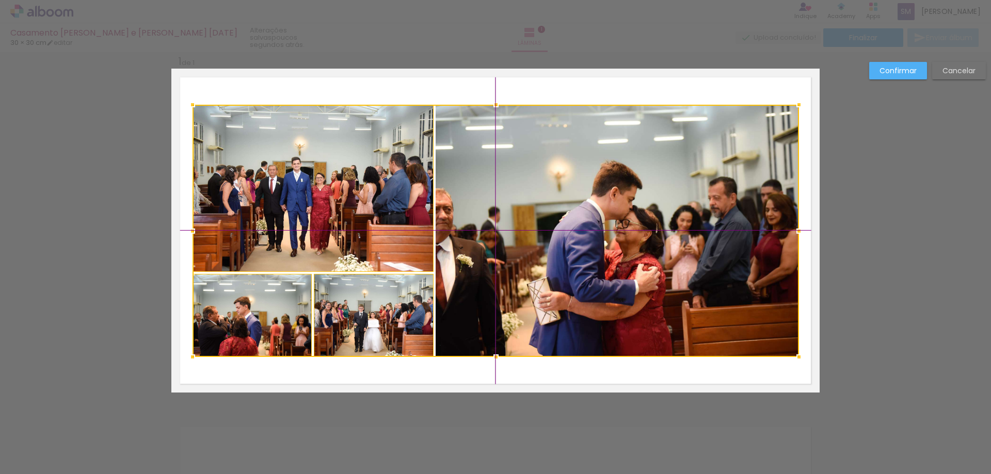
drag, startPoint x: 619, startPoint y: 207, endPoint x: 611, endPoint y: 207, distance: 8.3
click at [611, 207] on div at bounding box center [496, 231] width 607 height 252
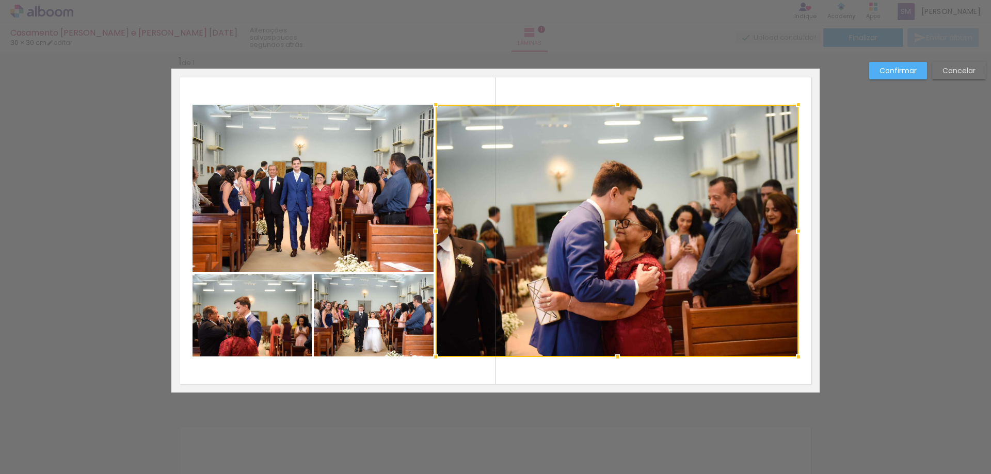
click at [866, 187] on div "Confirmar Cancelar" at bounding box center [495, 401] width 991 height 725
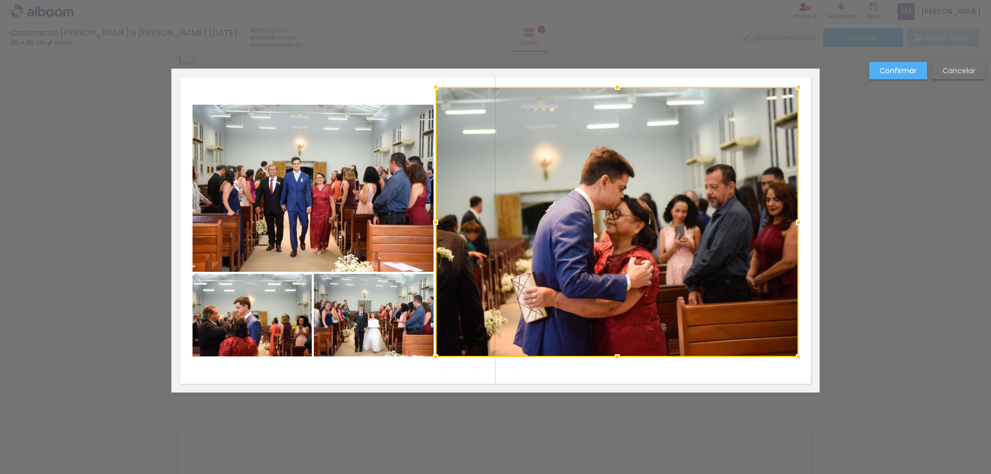
drag, startPoint x: 611, startPoint y: 103, endPoint x: 660, endPoint y: 99, distance: 49.7
click at [660, 99] on div at bounding box center [617, 222] width 363 height 270
click at [371, 319] on quentale-photo at bounding box center [374, 315] width 120 height 83
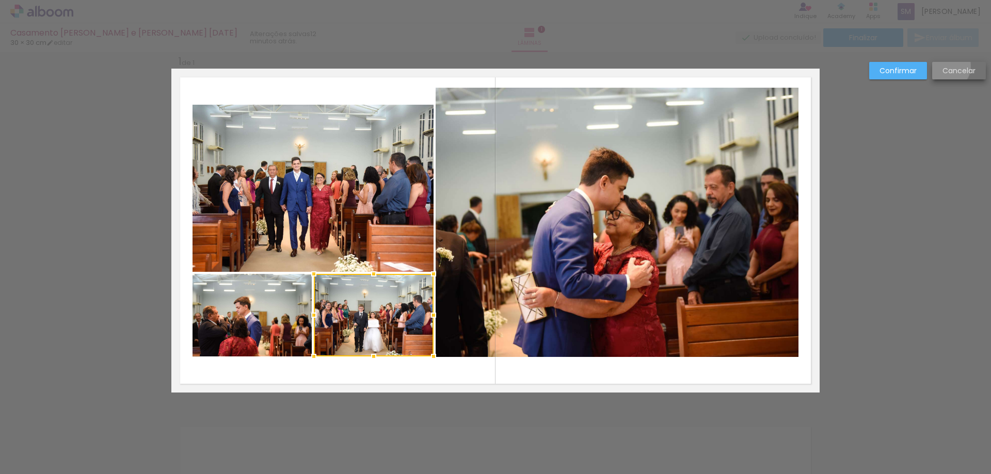
click at [0, 0] on slot "Cancelar" at bounding box center [0, 0] width 0 height 0
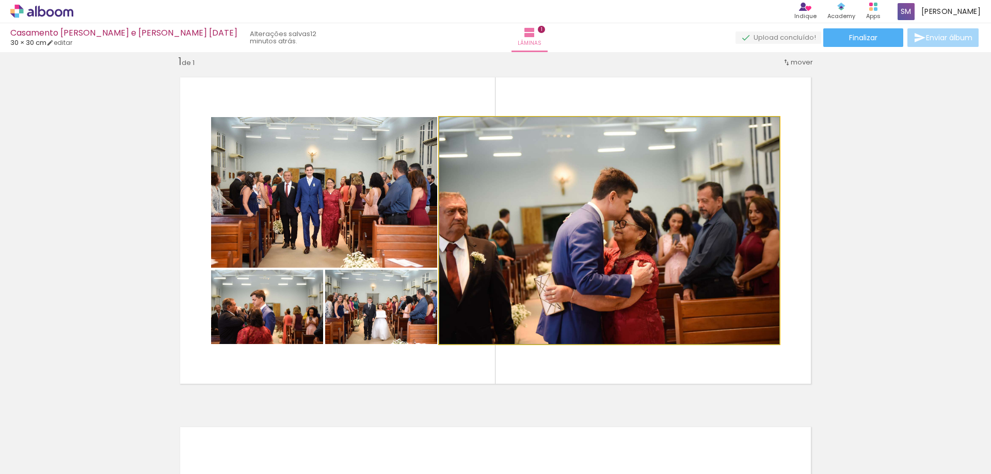
click at [530, 250] on quentale-photo at bounding box center [609, 230] width 340 height 227
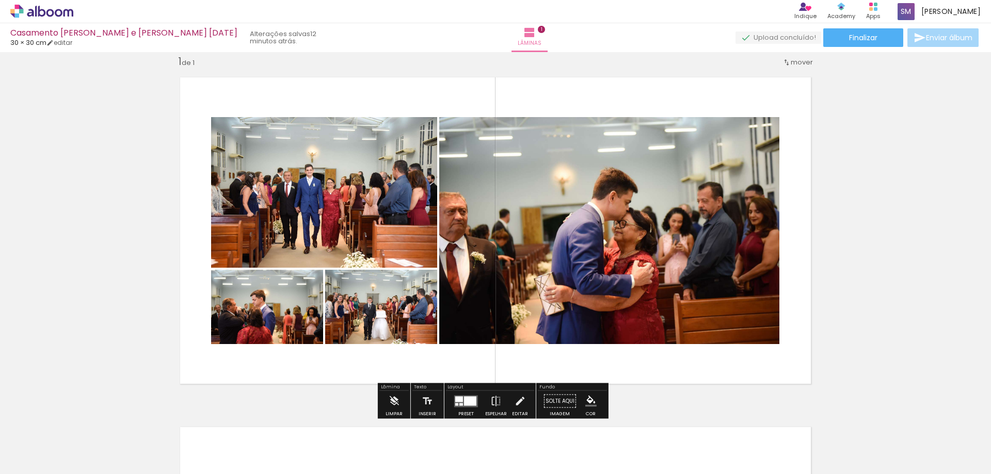
click at [272, 444] on div at bounding box center [276, 439] width 51 height 34
click at [259, 422] on iron-icon at bounding box center [254, 418] width 11 height 11
click at [260, 421] on iron-icon at bounding box center [254, 418] width 11 height 11
click at [500, 185] on quentale-photo at bounding box center [609, 230] width 340 height 227
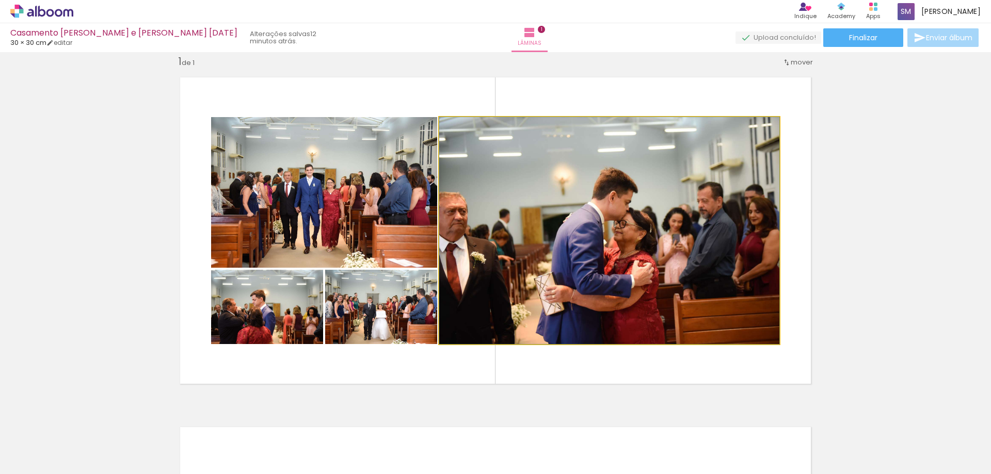
click at [538, 202] on quentale-photo at bounding box center [609, 230] width 340 height 227
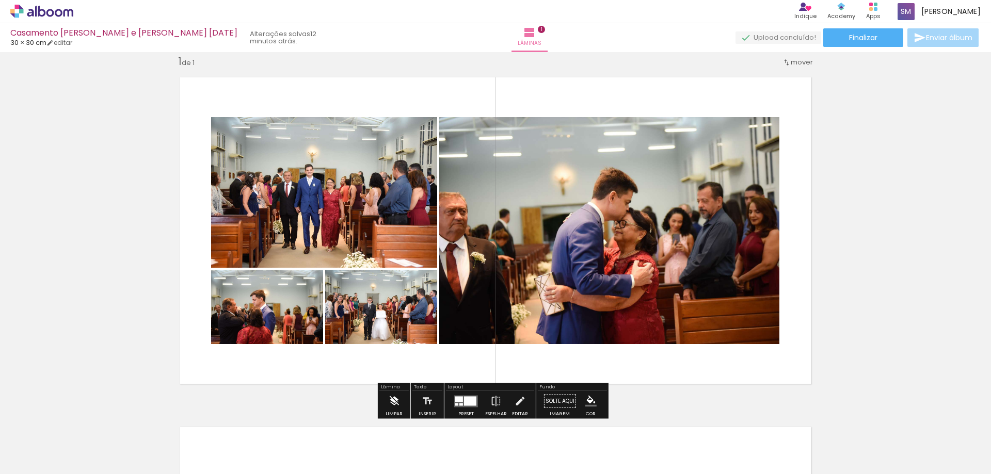
click at [393, 403] on iron-icon at bounding box center [393, 401] width 11 height 21
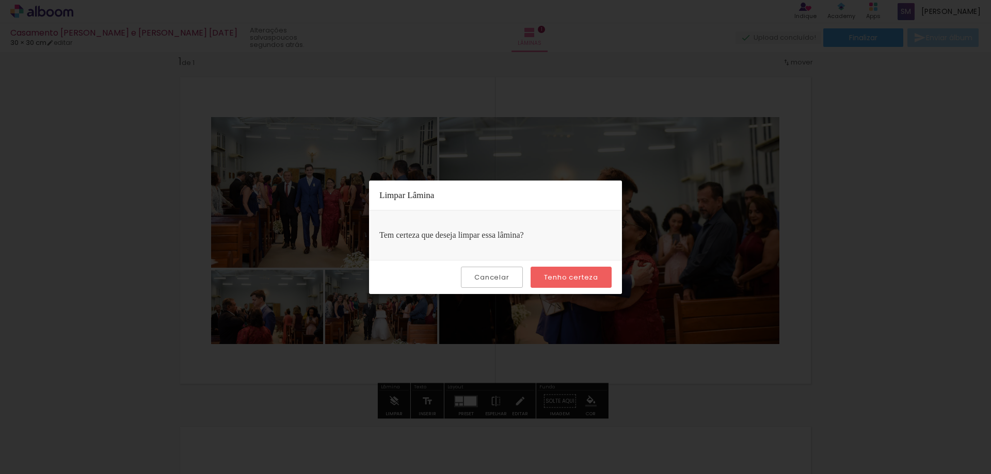
click at [540, 276] on paper-button "Tenho certeza" at bounding box center [571, 277] width 81 height 21
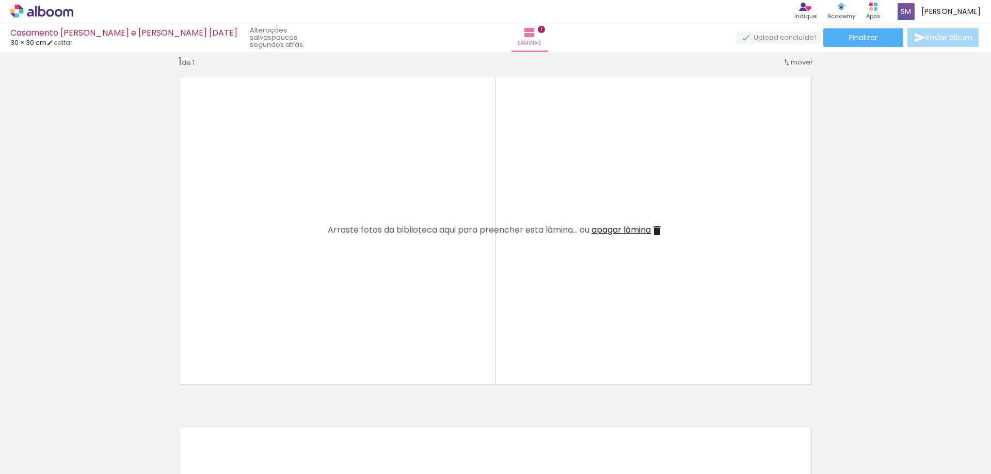
click at [86, 423] on iron-icon at bounding box center [80, 418] width 11 height 11
click at [86, 421] on iron-icon at bounding box center [80, 418] width 11 height 11
click at [86, 420] on iron-icon at bounding box center [80, 418] width 11 height 11
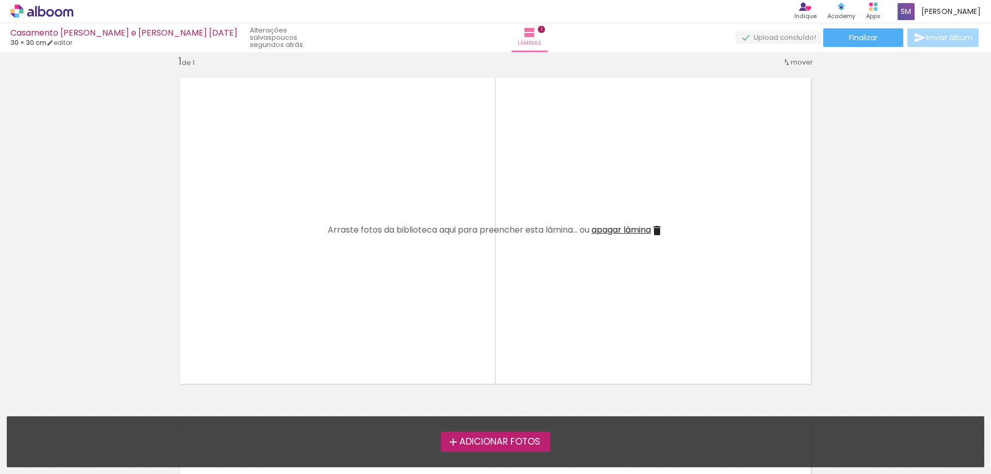
click at [457, 435] on label "Adicionar Fotos" at bounding box center [496, 442] width 110 height 20
click at [0, 0] on input "file" at bounding box center [0, 0] width 0 height 0
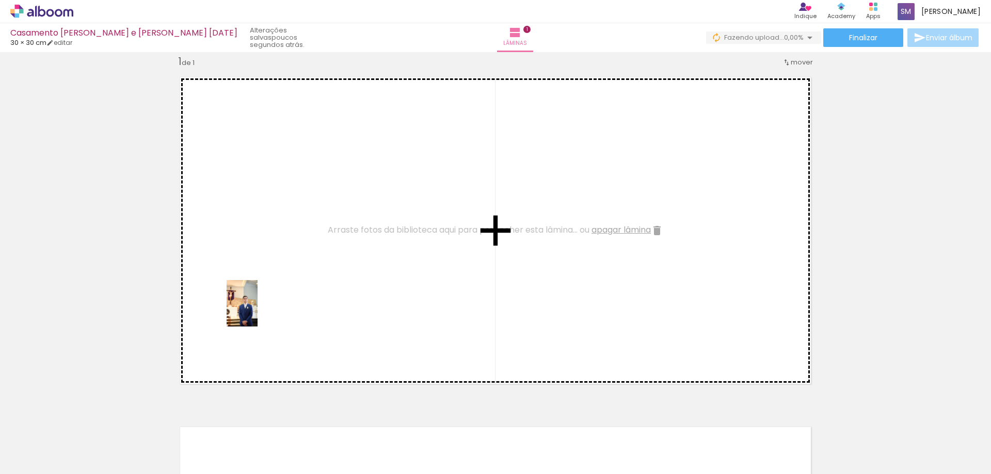
drag, startPoint x: 109, startPoint y: 447, endPoint x: 281, endPoint y: 332, distance: 206.6
click at [320, 298] on quentale-workspace at bounding box center [495, 237] width 991 height 474
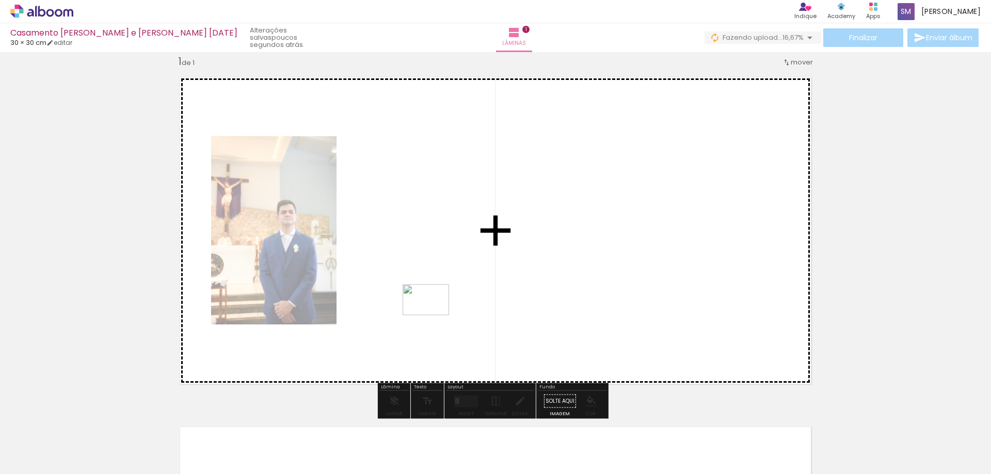
drag, startPoint x: 160, startPoint y: 449, endPoint x: 397, endPoint y: 344, distance: 259.5
click at [435, 314] on quentale-workspace at bounding box center [495, 237] width 991 height 474
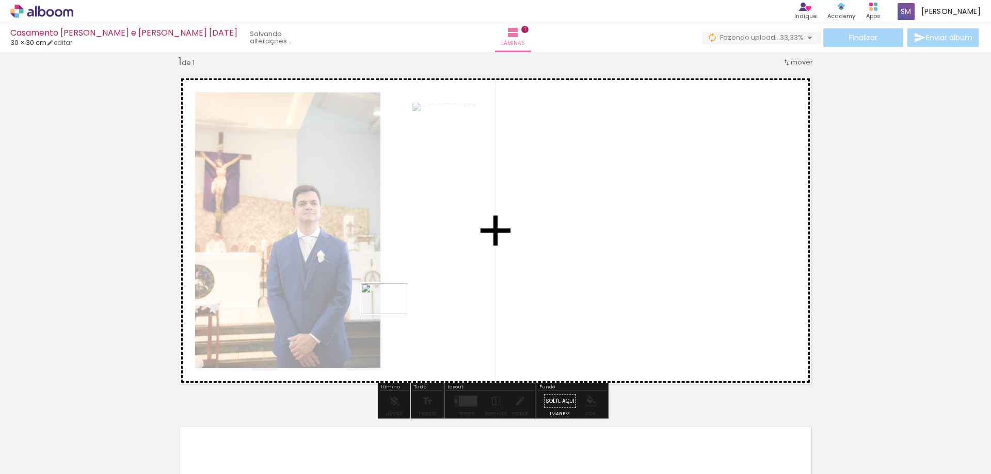
drag, startPoint x: 204, startPoint y: 445, endPoint x: 395, endPoint y: 309, distance: 235.1
click at [395, 309] on quentale-workspace at bounding box center [495, 237] width 991 height 474
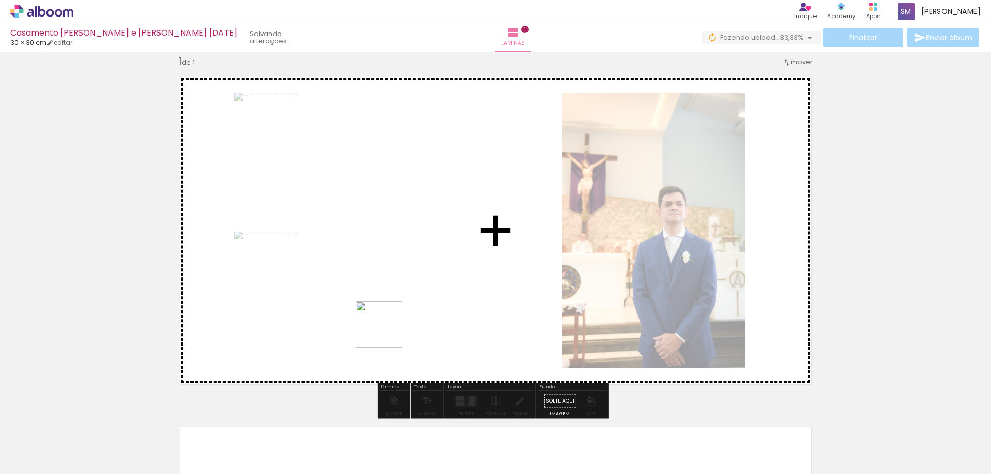
drag, startPoint x: 273, startPoint y: 441, endPoint x: 404, endPoint y: 316, distance: 181.1
click at [404, 316] on quentale-workspace at bounding box center [495, 237] width 991 height 474
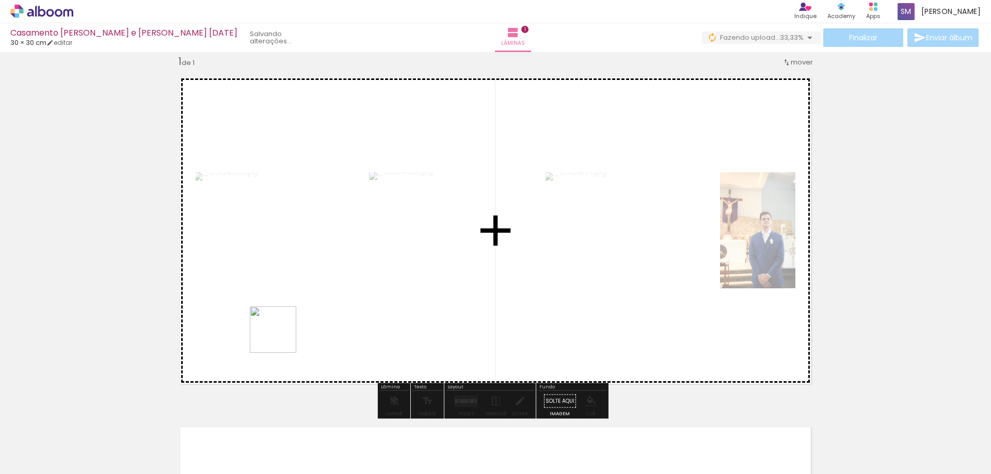
drag, startPoint x: 327, startPoint y: 440, endPoint x: 267, endPoint y: 360, distance: 99.6
click at [270, 324] on quentale-workspace at bounding box center [495, 237] width 991 height 474
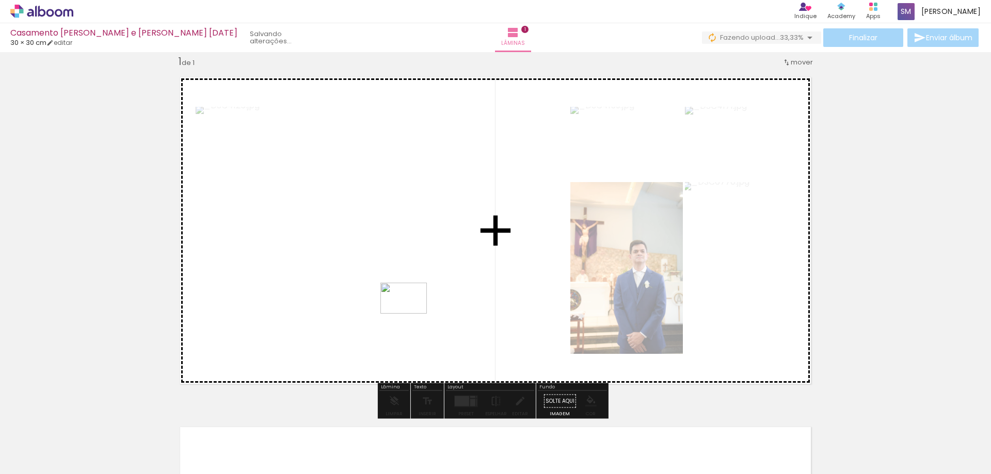
drag, startPoint x: 397, startPoint y: 450, endPoint x: 411, endPoint y: 314, distance: 137.0
click at [411, 314] on quentale-workspace at bounding box center [495, 237] width 991 height 474
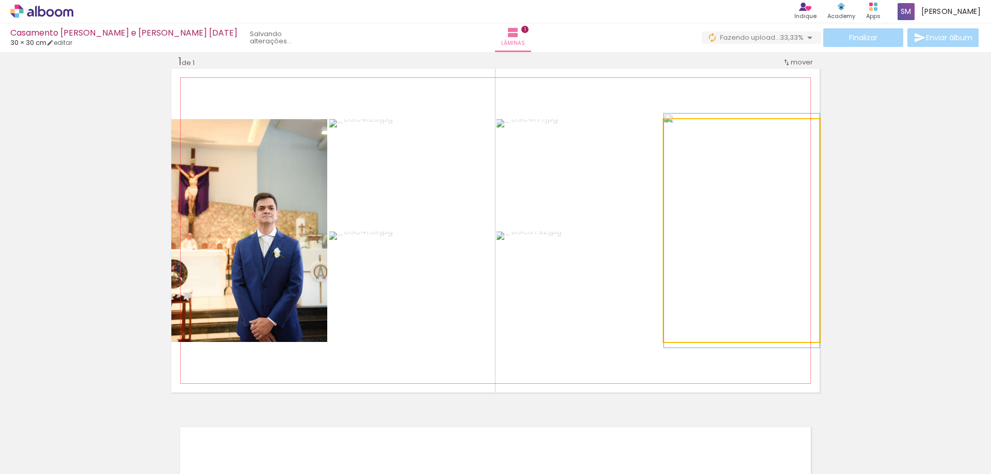
click at [738, 258] on quentale-photo at bounding box center [742, 230] width 156 height 223
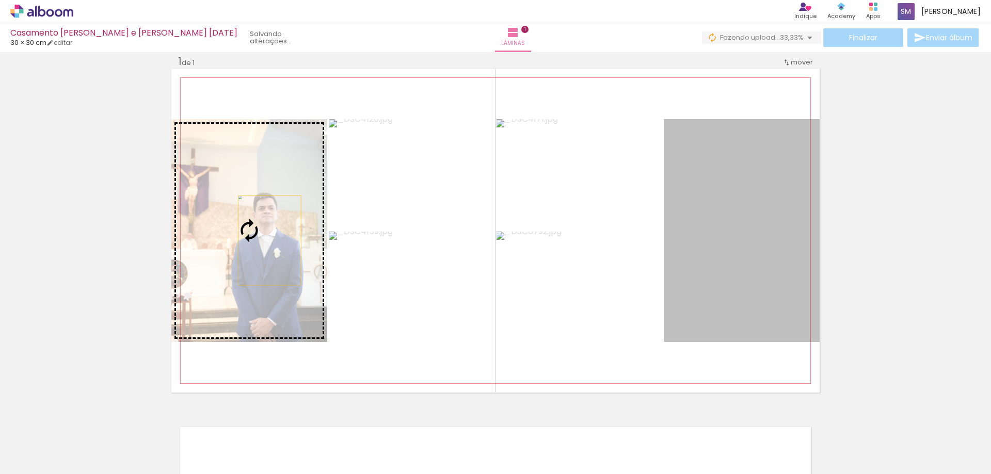
drag, startPoint x: 758, startPoint y: 252, endPoint x: 266, endPoint y: 241, distance: 492.6
click at [0, 0] on slot at bounding box center [0, 0] width 0 height 0
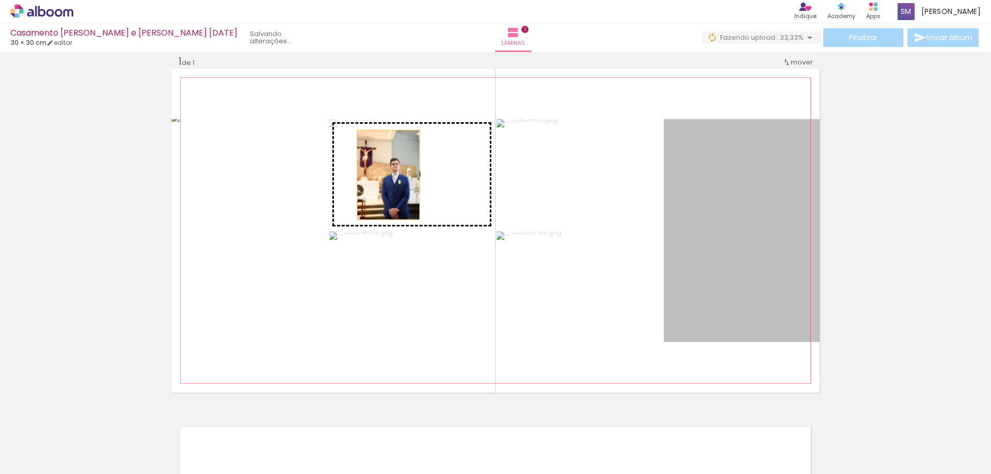
drag, startPoint x: 706, startPoint y: 250, endPoint x: 385, endPoint y: 175, distance: 330.2
click at [0, 0] on slot at bounding box center [0, 0] width 0 height 0
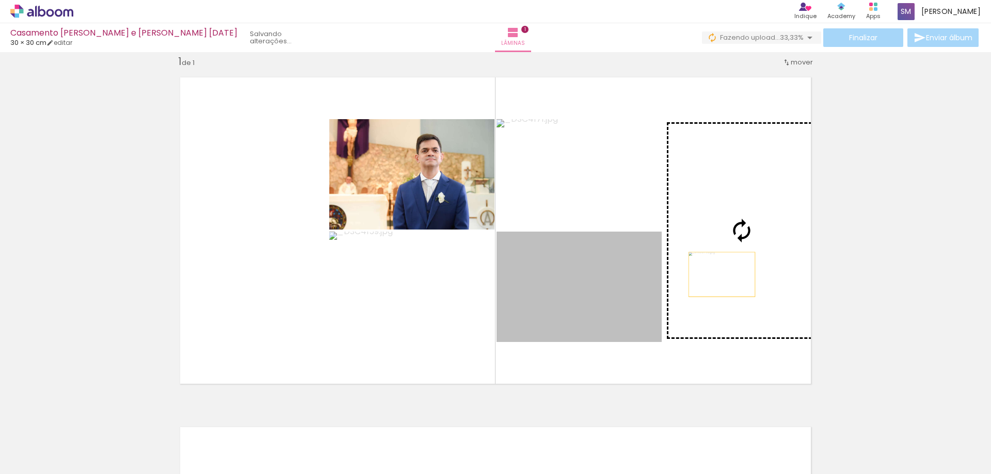
drag, startPoint x: 569, startPoint y: 301, endPoint x: 718, endPoint y: 275, distance: 151.1
click at [0, 0] on slot at bounding box center [0, 0] width 0 height 0
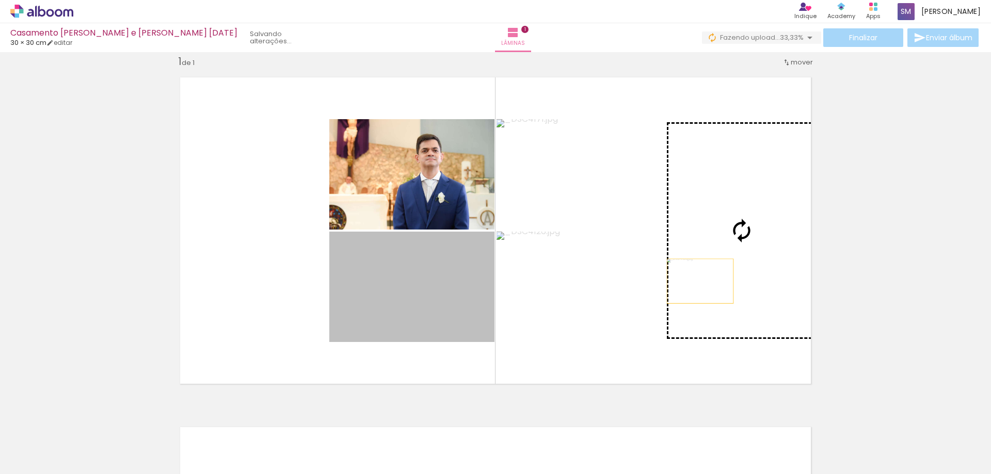
drag, startPoint x: 427, startPoint y: 317, endPoint x: 707, endPoint y: 279, distance: 281.8
click at [0, 0] on slot at bounding box center [0, 0] width 0 height 0
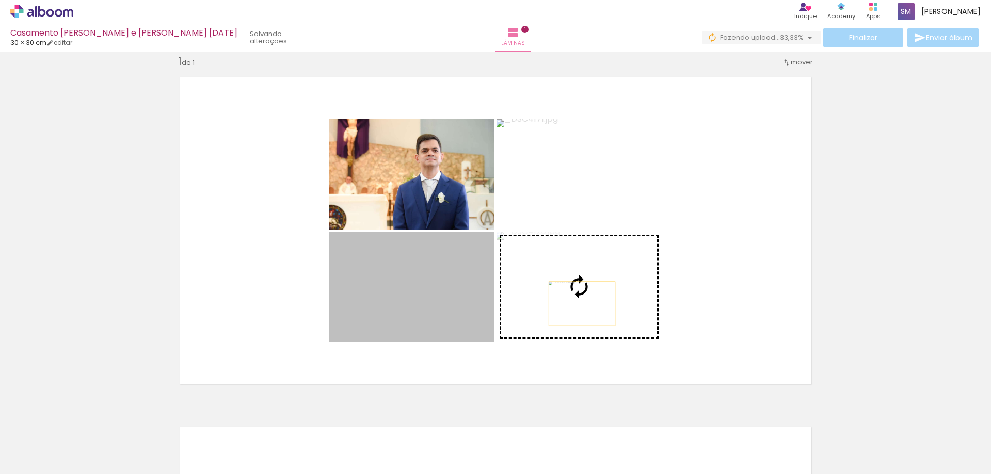
drag, startPoint x: 442, startPoint y: 310, endPoint x: 578, endPoint y: 304, distance: 136.4
click at [0, 0] on slot at bounding box center [0, 0] width 0 height 0
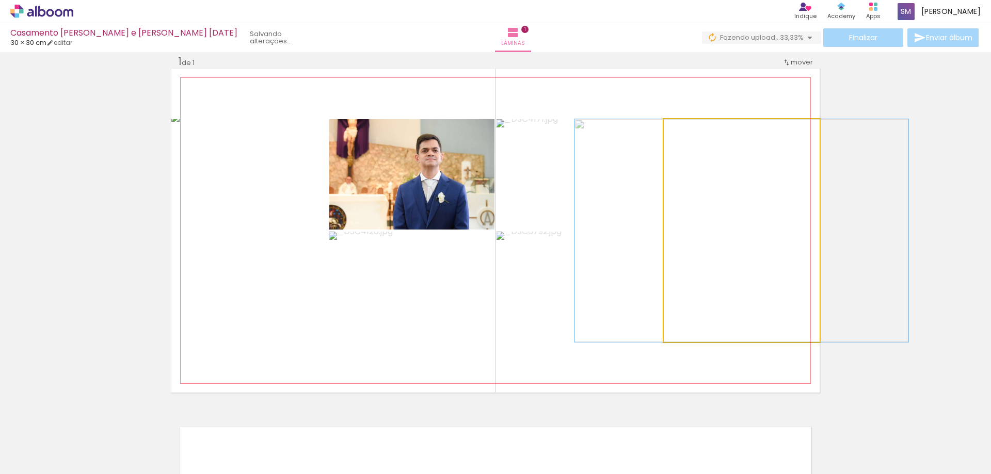
click at [715, 262] on quentale-photo at bounding box center [742, 230] width 156 height 223
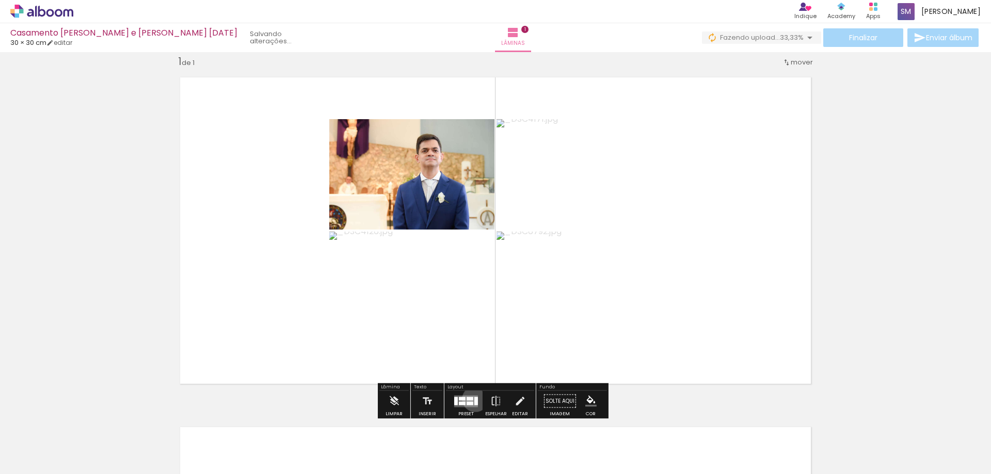
click at [474, 399] on div at bounding box center [476, 401] width 4 height 8
